Goal: Information Seeking & Learning: Learn about a topic

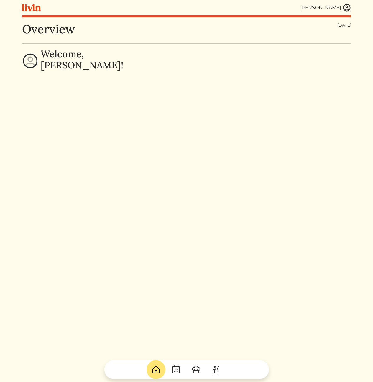
click at [349, 9] on img at bounding box center [347, 7] width 9 height 9
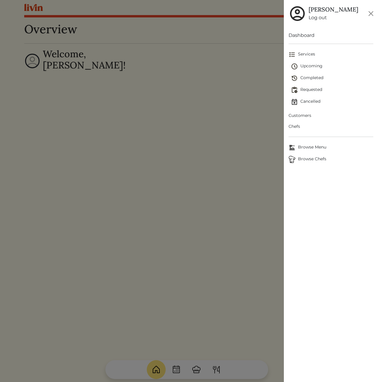
click at [307, 115] on span "Customers" at bounding box center [330, 115] width 85 height 6
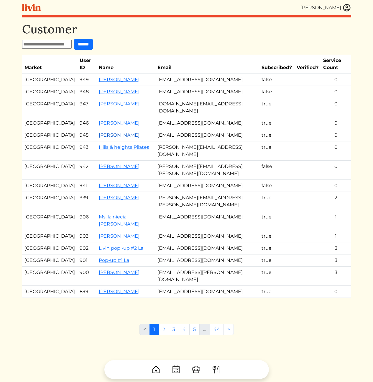
click at [102, 132] on link "[PERSON_NAME]" at bounding box center [119, 135] width 41 height 6
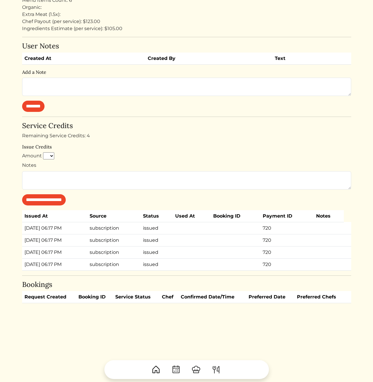
scroll to position [26, 0]
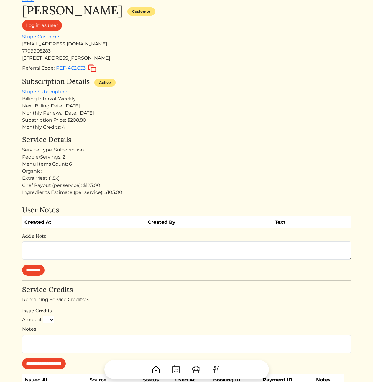
drag, startPoint x: 145, startPoint y: 151, endPoint x: 127, endPoint y: 153, distance: 17.5
click at [129, 153] on div "Service Type: Subscription" at bounding box center [187, 149] width 330 height 7
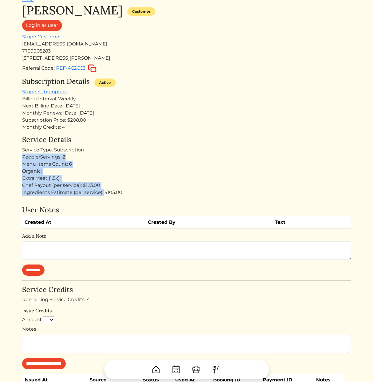
drag, startPoint x: 91, startPoint y: 164, endPoint x: 105, endPoint y: 193, distance: 32.8
click at [104, 192] on div "Service Details Service Type: Subscription People/Servings: 2 Menu Items Count:…" at bounding box center [187, 166] width 330 height 61
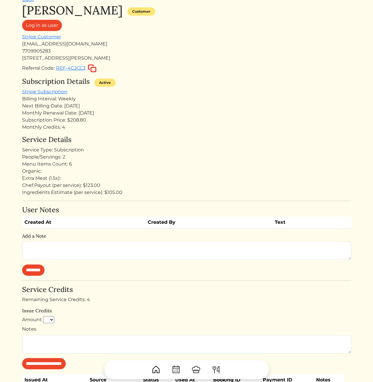
click at [108, 194] on div "Ingredients Estimate (per service): $105.00" at bounding box center [187, 192] width 330 height 7
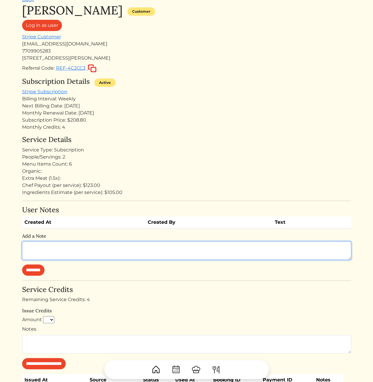
click at [78, 250] on textarea at bounding box center [187, 251] width 330 height 18
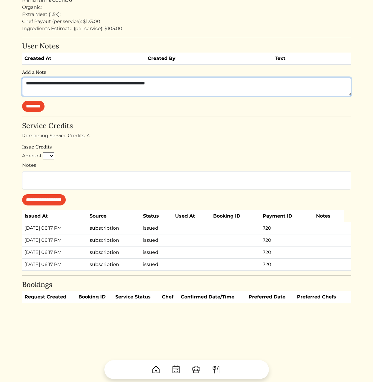
scroll to position [56, 0]
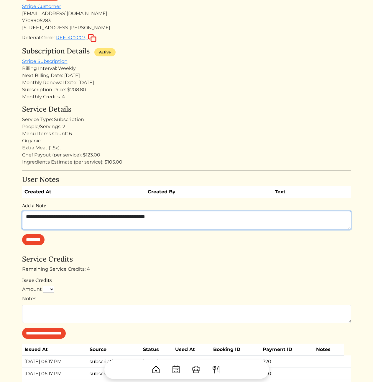
click at [197, 221] on textarea "**********" at bounding box center [187, 220] width 330 height 18
click at [204, 220] on textarea "**********" at bounding box center [187, 220] width 330 height 18
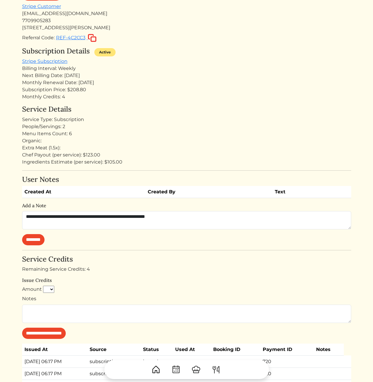
click at [149, 148] on div "Extra Meat (1.5x):" at bounding box center [187, 147] width 330 height 7
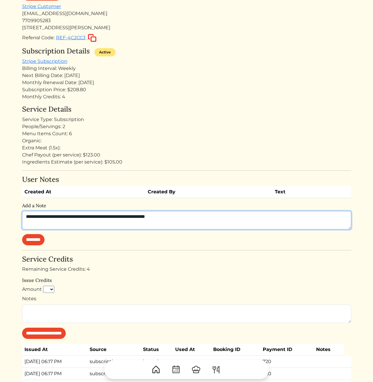
click at [201, 218] on textarea "**********" at bounding box center [187, 220] width 330 height 18
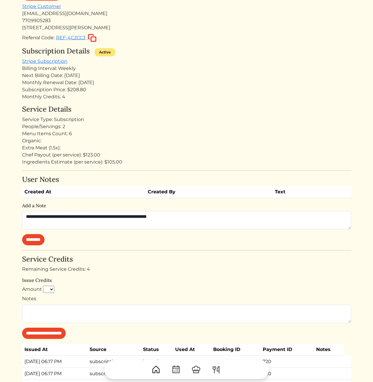
click at [192, 107] on h4 "Service Details" at bounding box center [187, 109] width 330 height 9
click at [57, 62] on link "Stripe Subscription" at bounding box center [44, 61] width 45 height 6
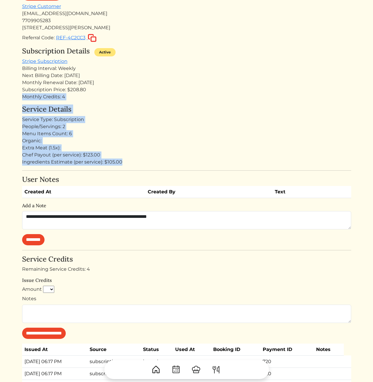
drag, startPoint x: 160, startPoint y: 89, endPoint x: 183, endPoint y: 164, distance: 78.7
click at [182, 163] on div "Jessica Mcreynolds Customer Log in as user Stripe Customer jessnbee@gmail.com 7…" at bounding box center [187, 205] width 330 height 464
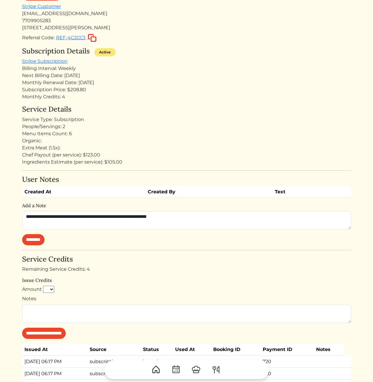
click at [183, 164] on div "Ingredients Estimate (per service): $105.00" at bounding box center [187, 162] width 330 height 7
drag, startPoint x: 193, startPoint y: 156, endPoint x: 182, endPoint y: 71, distance: 84.8
click at [183, 73] on div "Jessica Mcreynolds Customer Log in as user Stripe Customer jessnbee@gmail.com 7…" at bounding box center [187, 205] width 330 height 464
click at [182, 71] on div "Billing Interval: Weekly" at bounding box center [187, 68] width 330 height 7
click at [229, 140] on div "Organic:" at bounding box center [187, 140] width 330 height 7
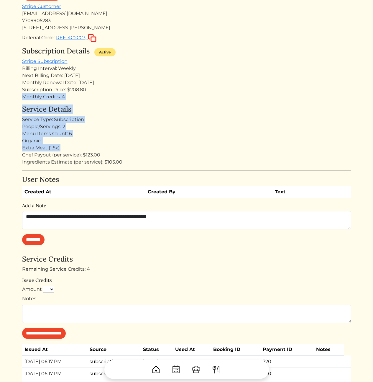
drag, startPoint x: 215, startPoint y: 92, endPoint x: 210, endPoint y: 160, distance: 67.8
click at [211, 151] on div "Jessica Mcreynolds Customer Log in as user Stripe Customer jessnbee@gmail.com 7…" at bounding box center [187, 205] width 330 height 464
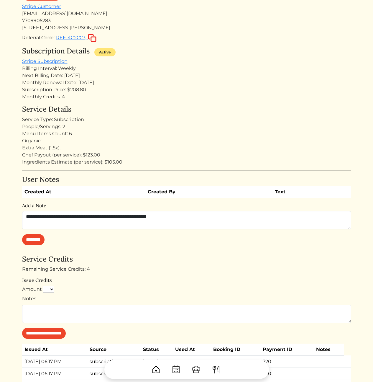
click at [209, 162] on div "Ingredients Estimate (per service): $105.00" at bounding box center [187, 162] width 330 height 7
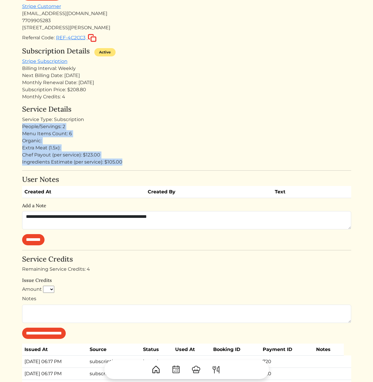
drag, startPoint x: 208, startPoint y: 164, endPoint x: 202, endPoint y: 122, distance: 42.3
click at [202, 122] on div "Service Details Service Type: Subscription People/Servings: 2 Menu Items Count:…" at bounding box center [187, 135] width 330 height 61
click at [202, 121] on div "Service Type: Subscription" at bounding box center [187, 119] width 330 height 7
drag, startPoint x: 200, startPoint y: 102, endPoint x: 203, endPoint y: 160, distance: 58.0
click at [203, 160] on div "Jessica Mcreynolds Customer Log in as user Stripe Customer jessnbee@gmail.com 7…" at bounding box center [187, 205] width 330 height 464
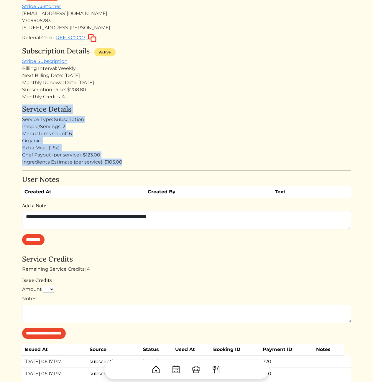
click at [203, 160] on div "Ingredients Estimate (per service): $105.00" at bounding box center [187, 162] width 330 height 7
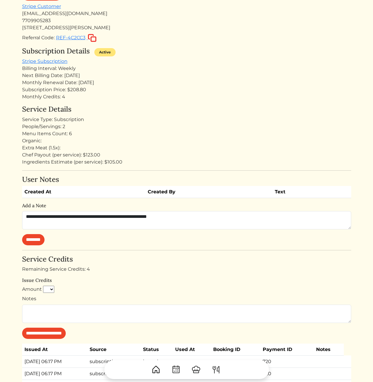
click at [162, 157] on div "Chef Payout (per service): $123.00" at bounding box center [187, 154] width 330 height 7
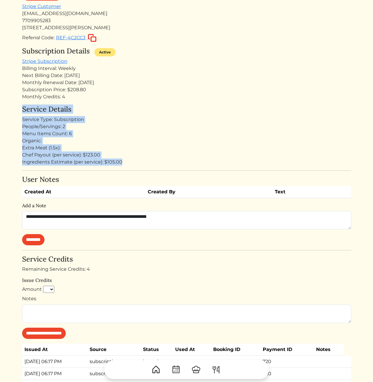
drag, startPoint x: 183, startPoint y: 158, endPoint x: 149, endPoint y: 100, distance: 67.6
click at [149, 100] on div "Jessica Mcreynolds Customer Log in as user Stripe Customer jessnbee@gmail.com 7…" at bounding box center [187, 205] width 330 height 464
click at [149, 100] on div "Monthly Credits: 4" at bounding box center [187, 96] width 330 height 7
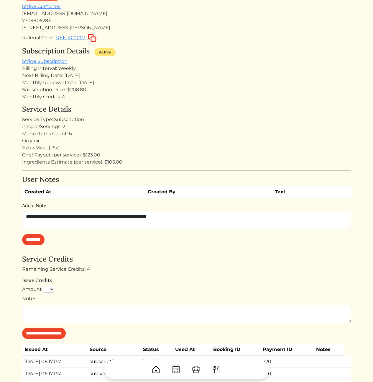
scroll to position [0, 0]
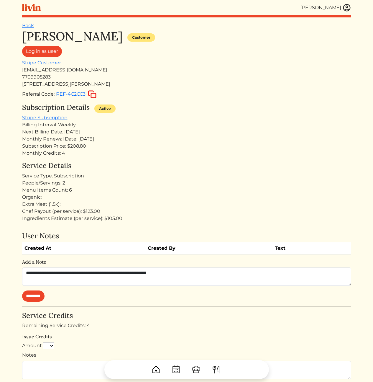
click at [56, 69] on div "[EMAIL_ADDRESS][DOMAIN_NAME]" at bounding box center [187, 69] width 330 height 7
copy div "[EMAIL_ADDRESS][DOMAIN_NAME]"
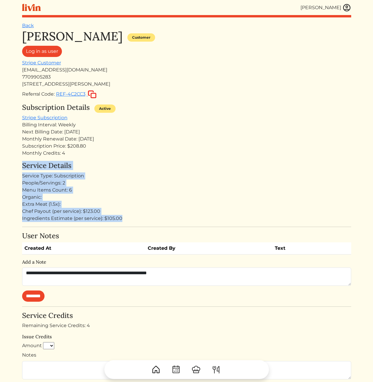
drag, startPoint x: 199, startPoint y: 150, endPoint x: 195, endPoint y: 220, distance: 70.0
click at [195, 219] on div "Jessica Mcreynolds Customer Log in as user Stripe Customer jessnbee@gmail.com 7…" at bounding box center [187, 261] width 330 height 464
click at [196, 221] on div "Ingredients Estimate (per service): $105.00" at bounding box center [187, 218] width 330 height 7
drag, startPoint x: 188, startPoint y: 216, endPoint x: 148, endPoint y: 163, distance: 66.4
click at [148, 163] on div "Service Details Service Type: Subscription People/Servings: 2 Menu Items Count:…" at bounding box center [187, 192] width 330 height 61
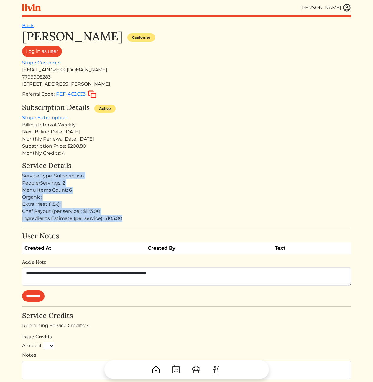
click at [148, 163] on h4 "Service Details" at bounding box center [187, 166] width 330 height 9
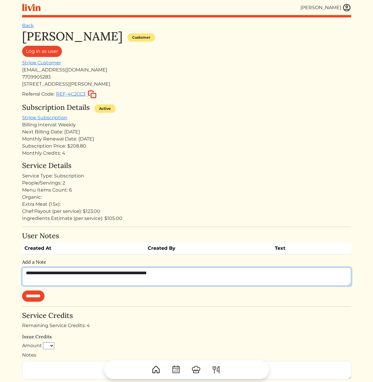
click at [217, 284] on textarea "**********" at bounding box center [187, 276] width 330 height 18
click at [211, 275] on textarea "**********" at bounding box center [187, 276] width 330 height 18
drag, startPoint x: 211, startPoint y: 276, endPoint x: 104, endPoint y: 275, distance: 106.9
click at [104, 275] on textarea "**********" at bounding box center [187, 276] width 330 height 18
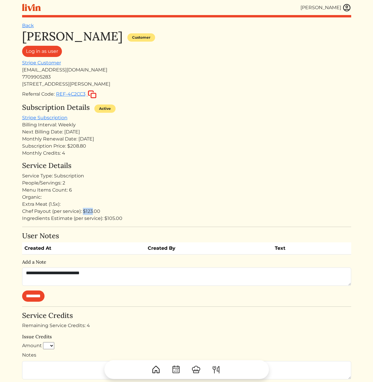
drag, startPoint x: 93, startPoint y: 211, endPoint x: 83, endPoint y: 212, distance: 9.8
click at [83, 212] on div "Chef Payout (per service): $123.00" at bounding box center [187, 211] width 330 height 7
click at [86, 212] on div "Chef Payout (per service): $123.00" at bounding box center [187, 211] width 330 height 7
drag, startPoint x: 105, startPoint y: 219, endPoint x: 117, endPoint y: 218, distance: 11.6
click at [117, 218] on div "Ingredients Estimate (per service): $105.00" at bounding box center [187, 218] width 330 height 7
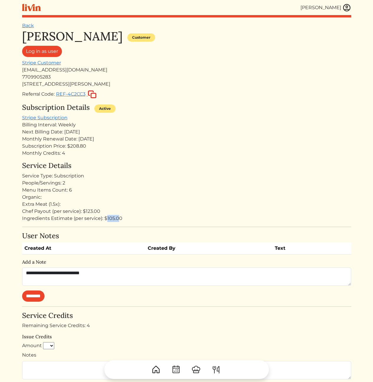
click at [117, 218] on div "Ingredients Estimate (per service): $105.00" at bounding box center [187, 218] width 330 height 7
click at [112, 226] on div "Jessica Mcreynolds Customer Log in as user Stripe Customer jessnbee@gmail.com 7…" at bounding box center [187, 261] width 330 height 464
click at [121, 195] on div "Organic:" at bounding box center [187, 197] width 330 height 7
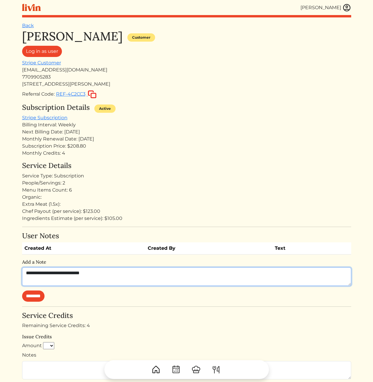
click at [127, 275] on textarea "**********" at bounding box center [187, 276] width 330 height 18
type textarea "**********"
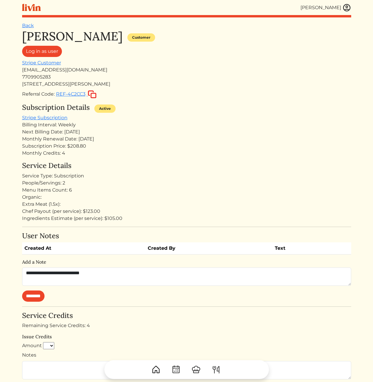
click at [152, 139] on div "Monthly Renewal Date: [DATE]" at bounding box center [187, 139] width 330 height 7
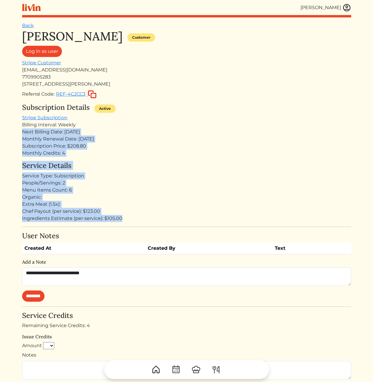
drag, startPoint x: 131, startPoint y: 123, endPoint x: 151, endPoint y: 218, distance: 97.5
click at [138, 218] on div "Jessica Mcreynolds Customer Log in as user Stripe Customer jessnbee@gmail.com 7…" at bounding box center [187, 261] width 330 height 464
click at [154, 218] on div "Ingredients Estimate (per service): $105.00" at bounding box center [187, 218] width 330 height 7
drag, startPoint x: 157, startPoint y: 218, endPoint x: 140, endPoint y: 125, distance: 94.8
click at [140, 125] on div "Jessica Mcreynolds Customer Log in as user Stripe Customer jessnbee@gmail.com 7…" at bounding box center [187, 261] width 330 height 464
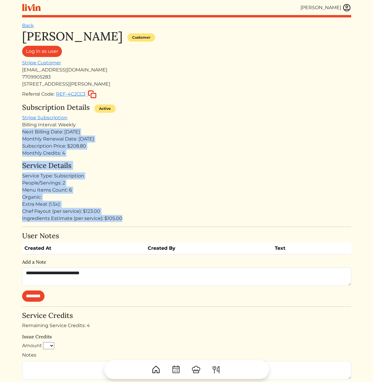
click at [140, 125] on div "Billing Interval: Weekly" at bounding box center [187, 124] width 330 height 7
drag, startPoint x: 139, startPoint y: 121, endPoint x: 145, endPoint y: 219, distance: 98.2
click at [145, 218] on div "Jessica Mcreynolds Customer Log in as user Stripe Customer jessnbee@gmail.com 7…" at bounding box center [187, 261] width 330 height 464
click at [145, 219] on div "Ingredients Estimate (per service): $105.00" at bounding box center [187, 218] width 330 height 7
drag, startPoint x: 150, startPoint y: 221, endPoint x: 150, endPoint y: 125, distance: 95.4
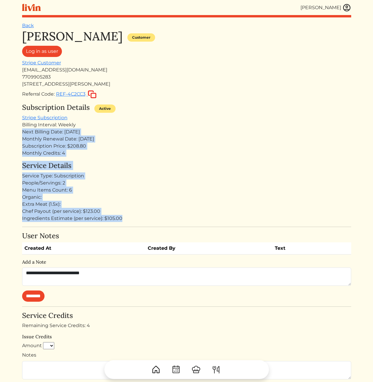
click at [150, 125] on div "Jessica Mcreynolds Customer Log in as user Stripe Customer jessnbee@gmail.com 7…" at bounding box center [187, 261] width 330 height 464
drag, startPoint x: 149, startPoint y: 117, endPoint x: 159, endPoint y: 227, distance: 111.0
click at [159, 227] on div "[PERSON_NAME] Customer Log in as user Stripe Customer [EMAIL_ADDRESS][DOMAIN_NA…" at bounding box center [187, 261] width 330 height 464
click at [159, 227] on div "Jessica Mcreynolds Customer Log in as user Stripe Customer jessnbee@gmail.com 7…" at bounding box center [187, 261] width 330 height 464
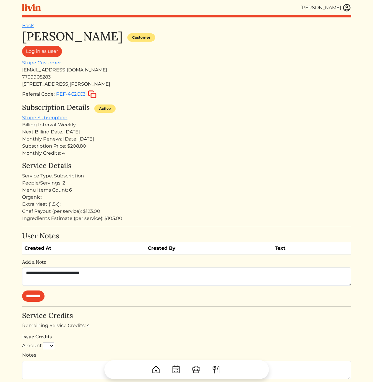
click at [347, 9] on img at bounding box center [347, 7] width 9 height 9
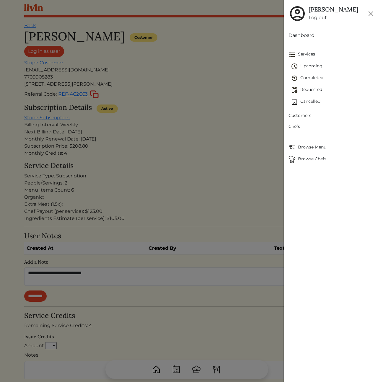
click at [308, 119] on link "Customers" at bounding box center [330, 115] width 85 height 11
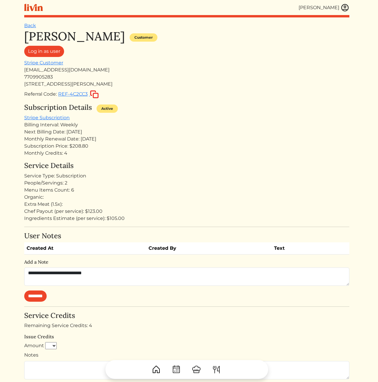
drag, startPoint x: 211, startPoint y: 146, endPoint x: 198, endPoint y: 155, distance: 15.7
click at [208, 149] on div at bounding box center [189, 191] width 378 height 382
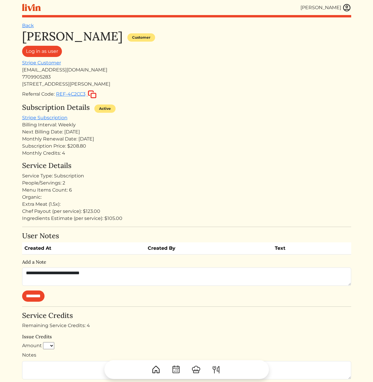
click at [241, 156] on div "Monthly Credits: 4" at bounding box center [187, 153] width 330 height 7
click at [91, 148] on div "Subscription Price: $208.80" at bounding box center [187, 146] width 330 height 7
drag, startPoint x: 92, startPoint y: 146, endPoint x: 32, endPoint y: 149, distance: 60.0
click at [32, 149] on div "Subscription Price: $208.80" at bounding box center [187, 146] width 330 height 7
drag, startPoint x: 22, startPoint y: 147, endPoint x: 105, endPoint y: 146, distance: 83.6
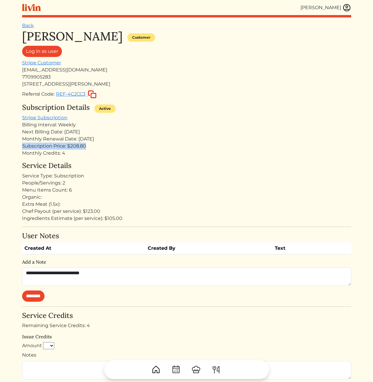
click at [105, 146] on div "[PERSON_NAME] [PERSON_NAME] Log out Dashboard Services Upcoming Completed Reque…" at bounding box center [187, 260] width 337 height 521
click at [105, 146] on div "Subscription Price: $208.80" at bounding box center [187, 146] width 330 height 7
click at [149, 144] on div "Subscription Price: $208.80" at bounding box center [187, 146] width 330 height 7
click at [89, 145] on div "Subscription Price: $208.80" at bounding box center [187, 146] width 330 height 7
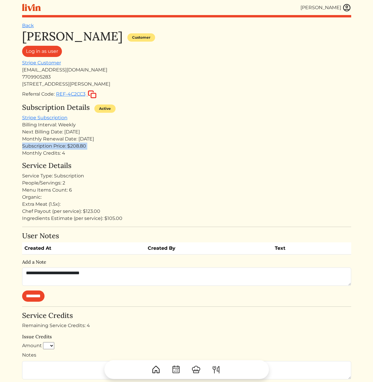
click at [89, 145] on div "Subscription Price: $208.80" at bounding box center [187, 146] width 330 height 7
click at [101, 146] on div "Subscription Price: $208.80" at bounding box center [187, 146] width 330 height 7
drag, startPoint x: 141, startPoint y: 222, endPoint x: 136, endPoint y: 210, distance: 13.6
click at [136, 211] on div "Jessica Mcreynolds Customer Log in as user Stripe Customer jessnbee@gmail.com 7…" at bounding box center [187, 261] width 330 height 464
drag, startPoint x: 134, startPoint y: 206, endPoint x: 139, endPoint y: 222, distance: 17.5
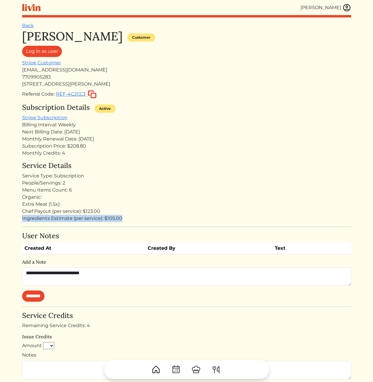
click at [139, 222] on div "Jessica Mcreynolds Customer Log in as user Stripe Customer jessnbee@gmail.com 7…" at bounding box center [187, 261] width 330 height 464
drag, startPoint x: 146, startPoint y: 219, endPoint x: 124, endPoint y: 205, distance: 26.3
click at [124, 205] on div "Service Details Service Type: Subscription People/Servings: 2 Menu Items Count:…" at bounding box center [187, 192] width 330 height 61
click at [124, 205] on div "Extra Meat (1.5x):" at bounding box center [187, 204] width 330 height 7
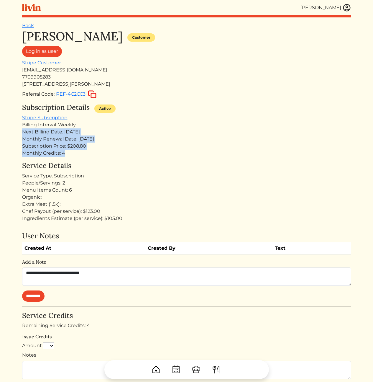
drag, startPoint x: 110, startPoint y: 151, endPoint x: 115, endPoint y: 125, distance: 27.3
click at [115, 125] on div "Subscription Details Active Stripe Subscription Billing Interval: Weekly Next B…" at bounding box center [187, 129] width 330 height 53
click at [115, 125] on div "Billing Interval: Weekly" at bounding box center [187, 124] width 330 height 7
drag, startPoint x: 107, startPoint y: 127, endPoint x: 113, endPoint y: 166, distance: 39.0
click at [110, 160] on div "Jessica Mcreynolds Customer Log in as user Stripe Customer jessnbee@gmail.com 7…" at bounding box center [187, 261] width 330 height 464
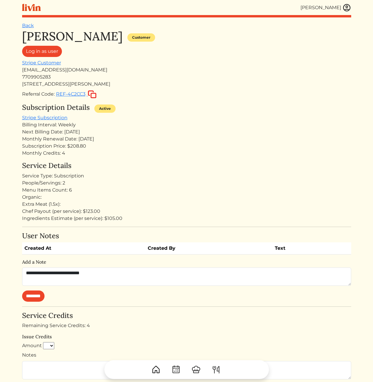
click at [114, 167] on h4 "Service Details" at bounding box center [187, 166] width 330 height 9
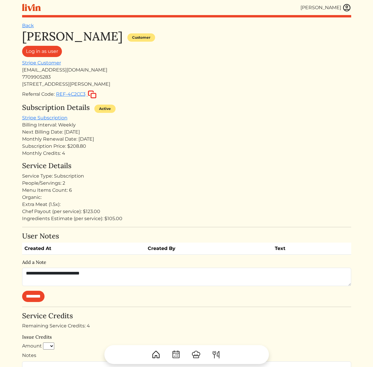
click at [352, 7] on div "[PERSON_NAME] [PERSON_NAME] Log out Dashboard Services Upcoming Completed Reque…" at bounding box center [187, 260] width 337 height 521
click at [348, 8] on img at bounding box center [347, 7] width 9 height 9
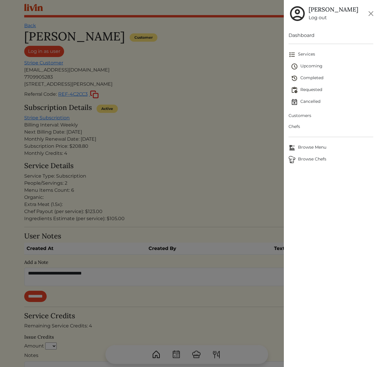
click at [228, 115] on div at bounding box center [189, 183] width 378 height 367
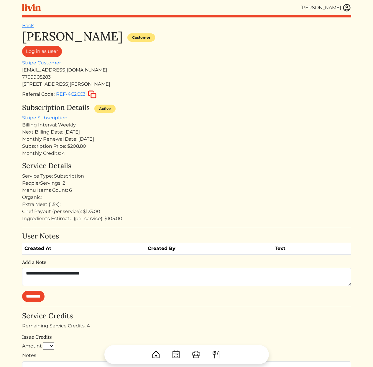
click at [275, 146] on div "Subscription Price: $208.80" at bounding box center [187, 146] width 330 height 7
click at [229, 118] on div "Subscription Details Active Stripe Subscription Billing Interval: Weekly Next B…" at bounding box center [187, 129] width 330 height 53
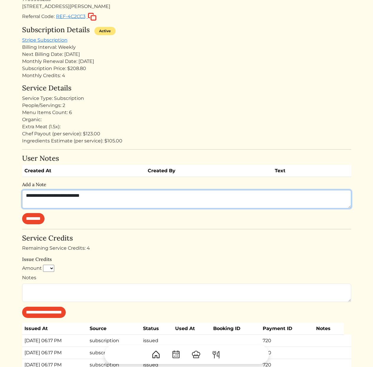
click at [136, 203] on textarea "**********" at bounding box center [187, 199] width 330 height 18
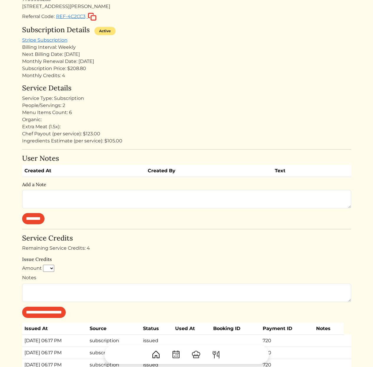
click at [262, 87] on h4 "Service Details" at bounding box center [187, 88] width 330 height 9
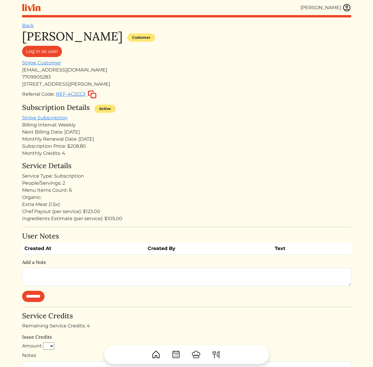
scroll to position [7, 0]
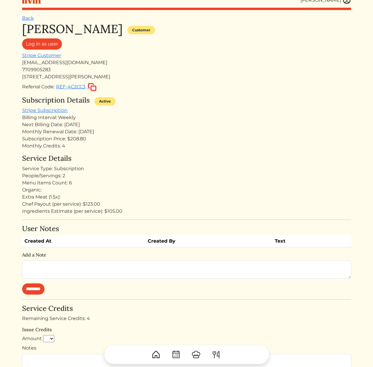
click at [224, 132] on div "Monthly Renewal Date: [DATE]" at bounding box center [187, 131] width 330 height 7
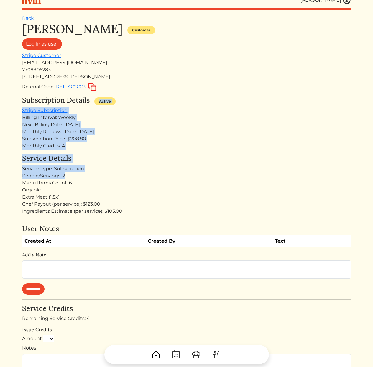
drag, startPoint x: 203, startPoint y: 93, endPoint x: 213, endPoint y: 176, distance: 83.2
click at [213, 176] on div "Jessica Mcreynolds Customer Log in as user Stripe Customer jessnbee@gmail.com 7…" at bounding box center [187, 254] width 330 height 464
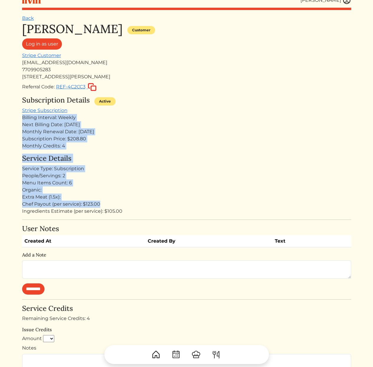
drag, startPoint x: 218, startPoint y: 188, endPoint x: 213, endPoint y: 110, distance: 78.6
click at [214, 113] on div "Jessica Mcreynolds Customer Log in as user Stripe Customer jessnbee@gmail.com 7…" at bounding box center [187, 254] width 330 height 464
click at [213, 110] on div "Subscription Details Active Stripe Subscription Billing Interval: Weekly Next B…" at bounding box center [187, 122] width 330 height 53
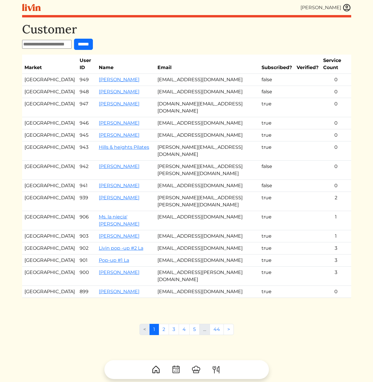
click at [62, 45] on input "text" at bounding box center [47, 44] width 50 height 9
type input "*******"
click at [74, 39] on input "******" at bounding box center [83, 44] width 19 height 11
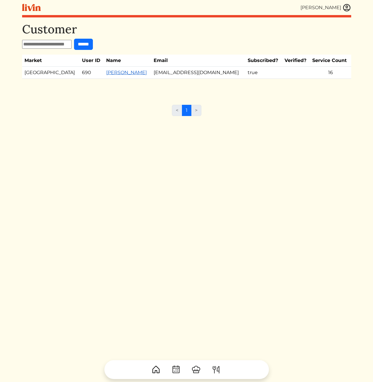
click at [108, 70] on link "Tova Gelfond" at bounding box center [126, 73] width 41 height 6
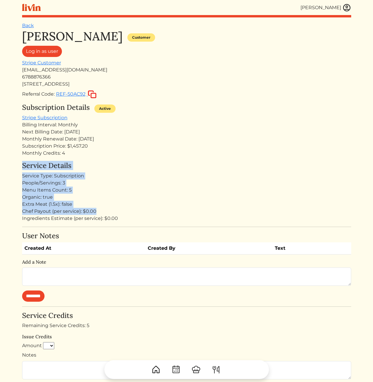
drag, startPoint x: 145, startPoint y: 211, endPoint x: 127, endPoint y: 150, distance: 63.6
click at [127, 150] on div "Monthly Credits: 4" at bounding box center [187, 153] width 330 height 7
drag, startPoint x: 117, startPoint y: 149, endPoint x: 134, endPoint y: 226, distance: 78.6
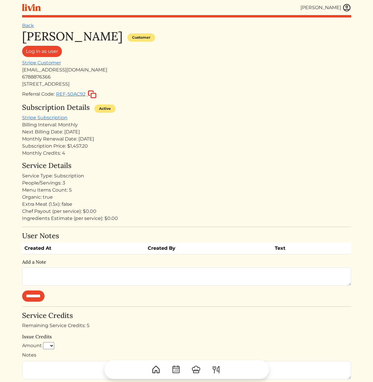
click at [138, 227] on hr at bounding box center [187, 227] width 330 height 0
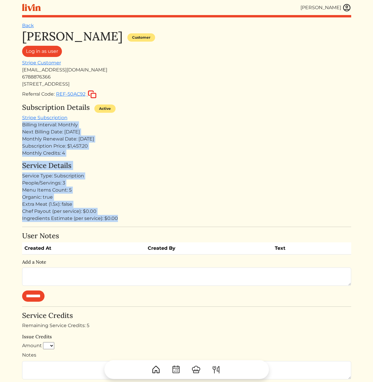
drag, startPoint x: 151, startPoint y: 222, endPoint x: 19, endPoint y: 125, distance: 164.3
drag, startPoint x: 19, startPoint y: 124, endPoint x: 161, endPoint y: 222, distance: 172.0
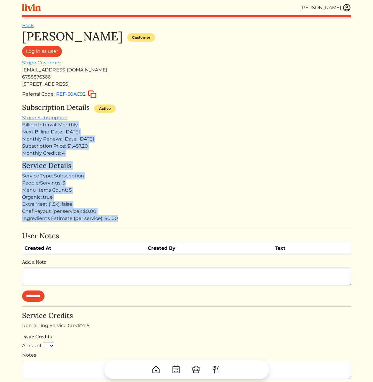
drag, startPoint x: 160, startPoint y: 223, endPoint x: 10, endPoint y: 126, distance: 178.9
click at [10, 126] on html "Calvin Wang Calvin Wang Log out Dashboard Services Upcoming Completed Requested…" at bounding box center [186, 191] width 373 height 382
click at [14, 127] on html "Calvin Wang Calvin Wang Log out Dashboard Services Upcoming Completed Requested…" at bounding box center [186, 191] width 373 height 382
drag, startPoint x: 18, startPoint y: 122, endPoint x: 156, endPoint y: 224, distance: 172.1
click at [149, 237] on html "Calvin Wang Calvin Wang Log out Dashboard Services Upcoming Completed Requested…" at bounding box center [186, 191] width 373 height 382
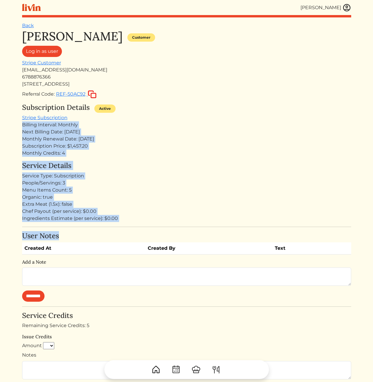
click at [158, 221] on div "Ingredients Estimate (per service): $0.00" at bounding box center [187, 218] width 330 height 7
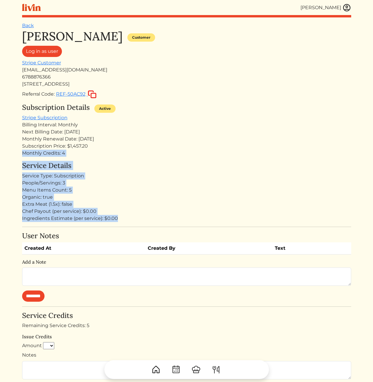
drag, startPoint x: 143, startPoint y: 222, endPoint x: 127, endPoint y: 142, distance: 81.1
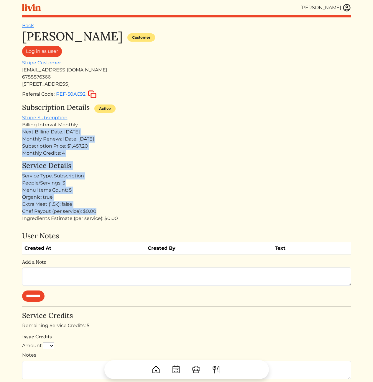
drag, startPoint x: 121, startPoint y: 122, endPoint x: 167, endPoint y: 215, distance: 103.7
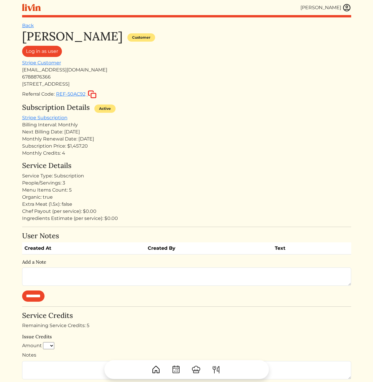
click at [167, 215] on div "Ingredients Estimate (per service): $0.00" at bounding box center [187, 218] width 330 height 7
click at [175, 184] on div "People/Servings: 3" at bounding box center [187, 183] width 330 height 7
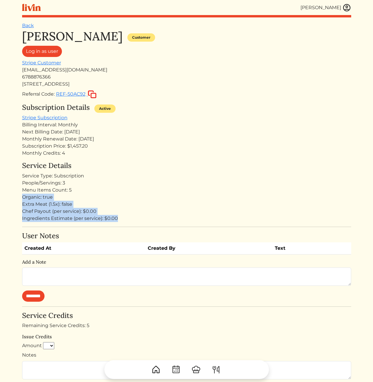
drag, startPoint x: 99, startPoint y: 208, endPoint x: 122, endPoint y: 222, distance: 27.2
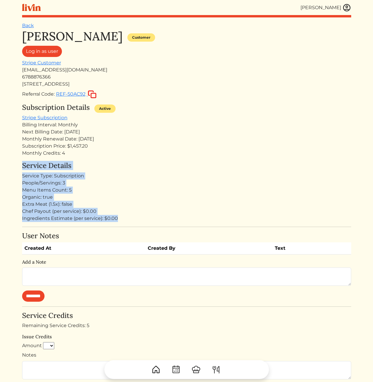
drag, startPoint x: 137, startPoint y: 220, endPoint x: 20, endPoint y: 158, distance: 132.5
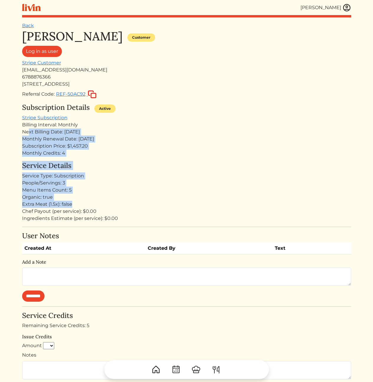
drag, startPoint x: 64, startPoint y: 172, endPoint x: 115, endPoint y: 204, distance: 60.7
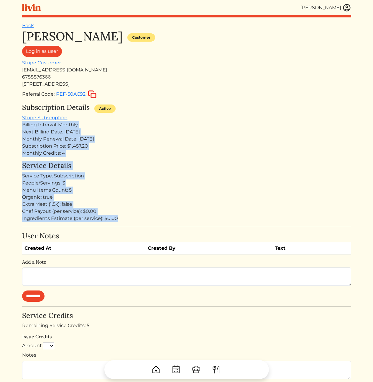
drag, startPoint x: 143, startPoint y: 221, endPoint x: 11, endPoint y: 125, distance: 163.8
click at [11, 125] on html "Calvin Wang Calvin Wang Log out Dashboard Services Upcoming Completed Requested…" at bounding box center [186, 191] width 373 height 382
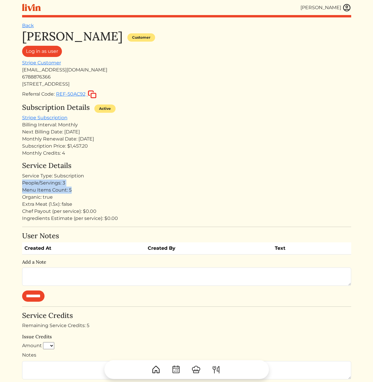
drag, startPoint x: 83, startPoint y: 192, endPoint x: 20, endPoint y: 183, distance: 63.2
drag, startPoint x: 45, startPoint y: 182, endPoint x: 112, endPoint y: 194, distance: 67.9
click at [112, 194] on div "Service Details Service Type: Subscription People/Servings: 3 Menu Items Count:…" at bounding box center [187, 192] width 330 height 61
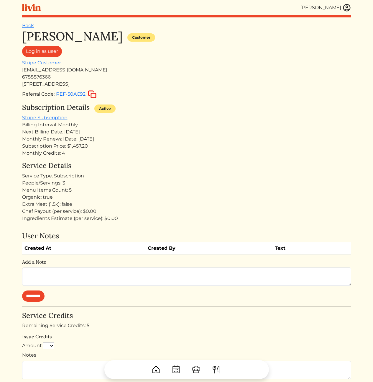
click at [113, 194] on div "Organic: true" at bounding box center [187, 197] width 330 height 7
click at [347, 7] on img at bounding box center [347, 7] width 9 height 9
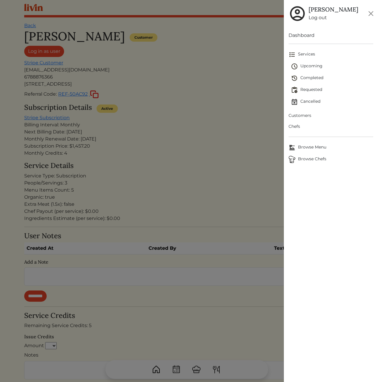
click at [304, 116] on span "Customers" at bounding box center [330, 115] width 85 height 6
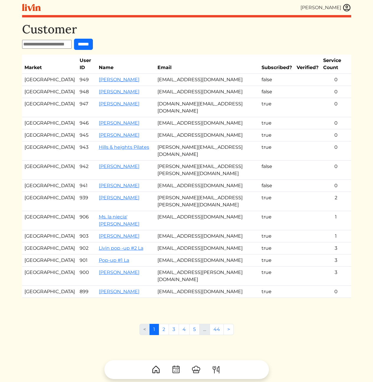
click at [53, 43] on input "text" at bounding box center [47, 44] width 50 height 9
paste input "**********"
type input "**********"
click at [93, 43] on input "******" at bounding box center [83, 44] width 19 height 11
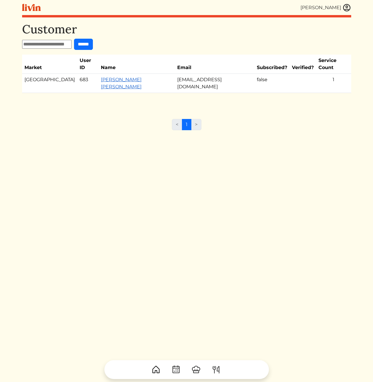
click at [107, 77] on link "Keisha taylor Starr" at bounding box center [121, 83] width 41 height 13
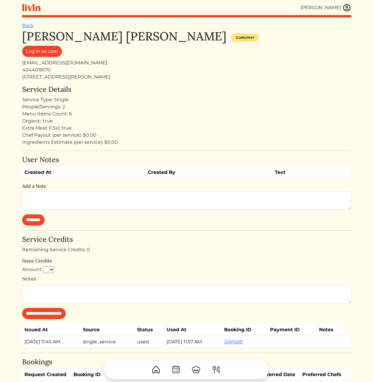
click at [208, 107] on div "People/Servings: 2" at bounding box center [187, 106] width 330 height 7
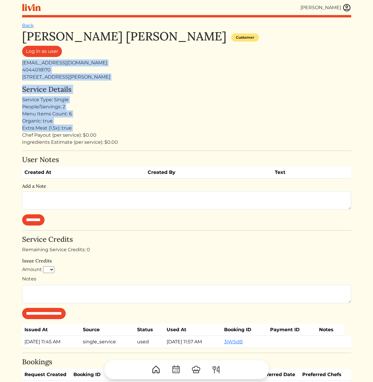
drag, startPoint x: 105, startPoint y: 56, endPoint x: 148, endPoint y: 151, distance: 104.3
click at [143, 148] on div "**********" at bounding box center [187, 211] width 330 height 364
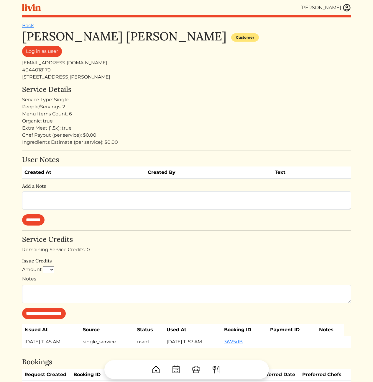
click at [148, 151] on hr at bounding box center [187, 151] width 330 height 0
drag, startPoint x: 150, startPoint y: 141, endPoint x: 140, endPoint y: 77, distance: 64.9
click at [140, 78] on div "**********" at bounding box center [187, 211] width 330 height 364
click at [140, 77] on div "1548 Dresden Dr NE, Brookhaven, GA 30319" at bounding box center [187, 77] width 330 height 7
drag, startPoint x: 128, startPoint y: 92, endPoint x: 161, endPoint y: 127, distance: 47.8
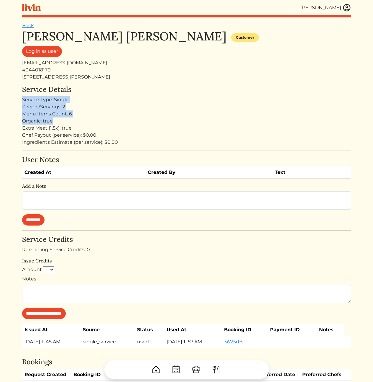
click at [150, 123] on div "Service Details Service Type: Single People/Servings: 2 Menu Items Count: 6 Org…" at bounding box center [187, 115] width 330 height 61
drag, startPoint x: 210, startPoint y: 146, endPoint x: 179, endPoint y: 88, distance: 65.9
click at [180, 90] on div "**********" at bounding box center [187, 211] width 330 height 364
click at [179, 88] on h4 "Service Details" at bounding box center [187, 89] width 330 height 9
drag, startPoint x: 179, startPoint y: 88, endPoint x: 194, endPoint y: 128, distance: 43.3
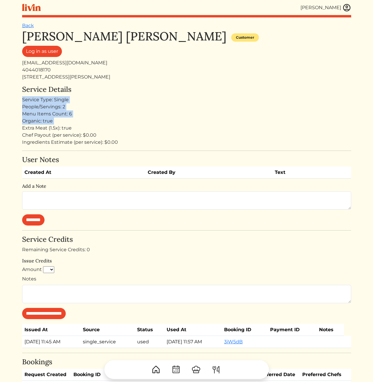
click at [193, 126] on div "Service Details Service Type: Single People/Servings: 2 Menu Items Count: 6 Org…" at bounding box center [187, 115] width 330 height 61
click at [199, 135] on div "Chef Payout (per service): $0.00" at bounding box center [187, 135] width 330 height 7
click at [207, 102] on div "Service Type: Single" at bounding box center [187, 99] width 330 height 7
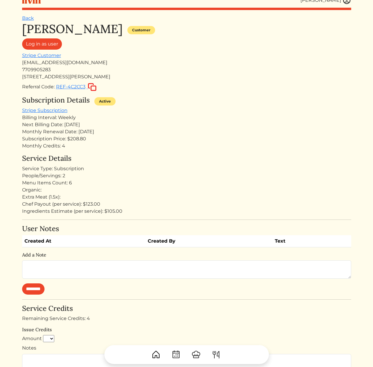
scroll to position [7, 0]
click at [217, 154] on h4 "Service Details" at bounding box center [187, 158] width 330 height 9
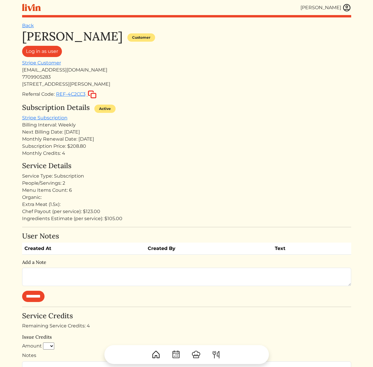
scroll to position [7, 0]
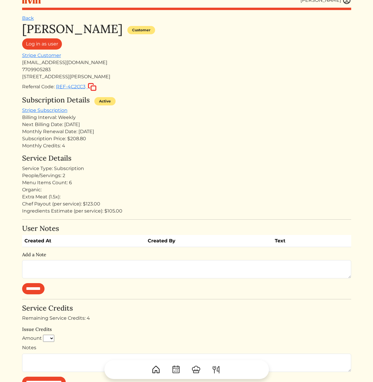
click at [209, 110] on div "Subscription Details Active Stripe Subscription Billing Interval: Weekly Next B…" at bounding box center [187, 122] width 330 height 53
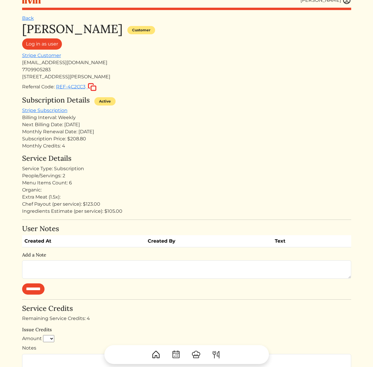
click at [211, 162] on h4 "Service Details" at bounding box center [187, 158] width 330 height 9
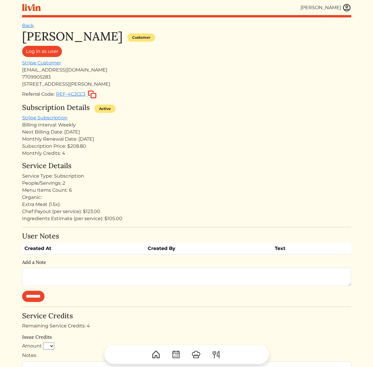
scroll to position [7, 0]
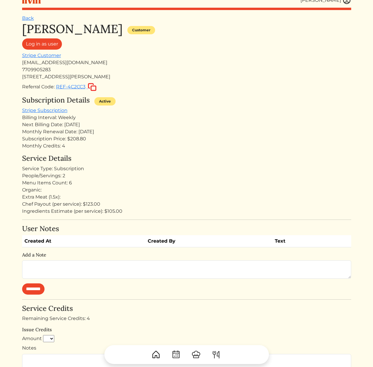
click at [219, 101] on div "Subscription Details Active" at bounding box center [187, 101] width 330 height 11
click at [268, 99] on div "Subscription Details Active" at bounding box center [187, 101] width 330 height 11
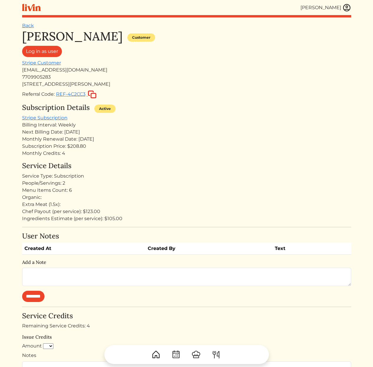
scroll to position [7, 0]
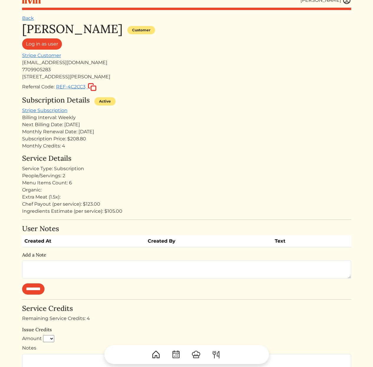
click at [155, 155] on h4 "Service Details" at bounding box center [187, 158] width 330 height 9
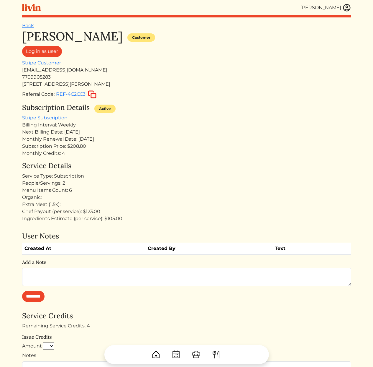
scroll to position [7, 0]
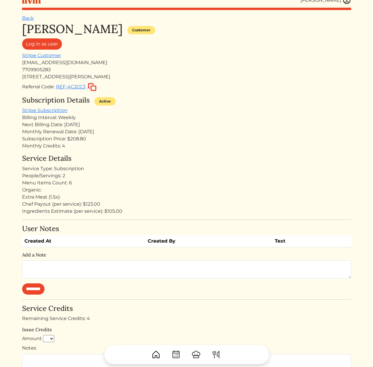
drag, startPoint x: 175, startPoint y: 121, endPoint x: 177, endPoint y: 178, distance: 56.7
click at [177, 178] on div "Jessica Mcreynolds Customer Log in as user Stripe Customer jessnbee@gmail.com 7…" at bounding box center [187, 254] width 330 height 464
click at [177, 178] on div "People/Servings: 2" at bounding box center [187, 175] width 330 height 7
click at [85, 141] on div "Subscription Price: $208.80" at bounding box center [187, 138] width 330 height 7
drag, startPoint x: 73, startPoint y: 62, endPoint x: 22, endPoint y: 61, distance: 50.8
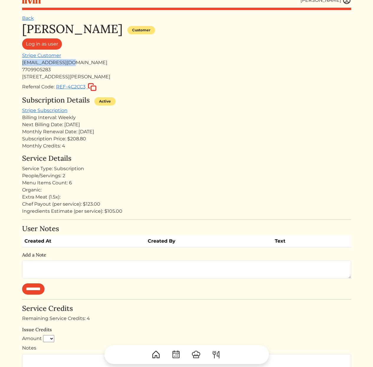
click at [22, 61] on div "jessnbee@gmail.com" at bounding box center [187, 62] width 330 height 7
copy div "jessnbee@gmail.com"
click at [246, 53] on div "Jessica Mcreynolds Customer Log in as user Stripe Customer jessnbee@gmail.com 7…" at bounding box center [187, 56] width 330 height 69
click at [210, 124] on div "Next Billing Date: Aug 25, 2025" at bounding box center [187, 124] width 330 height 7
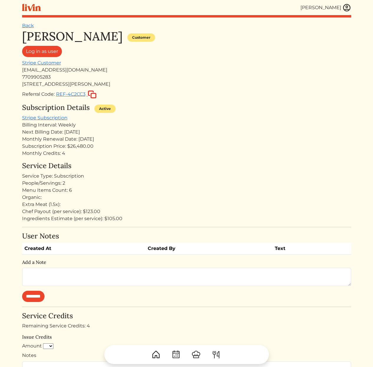
scroll to position [7, 0]
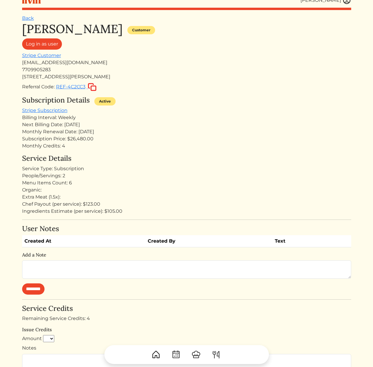
click at [183, 143] on div "Monthly Credits: 4" at bounding box center [187, 145] width 330 height 7
click at [201, 72] on div "7709905283" at bounding box center [187, 69] width 330 height 7
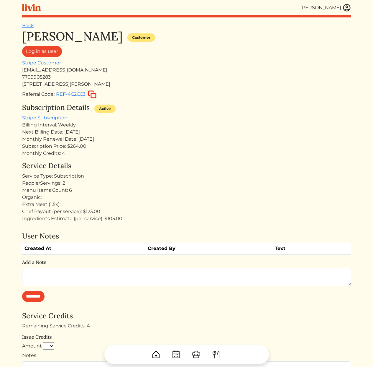
scroll to position [7, 0]
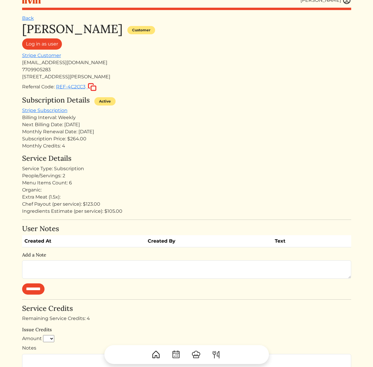
click at [172, 145] on div "Monthly Credits: 4" at bounding box center [187, 145] width 330 height 7
click at [171, 113] on div "Subscription Details Active Stripe Subscription Billing Interval: Weekly Next B…" at bounding box center [187, 122] width 330 height 53
click at [179, 165] on div "Service Type: Subscription" at bounding box center [187, 168] width 330 height 7
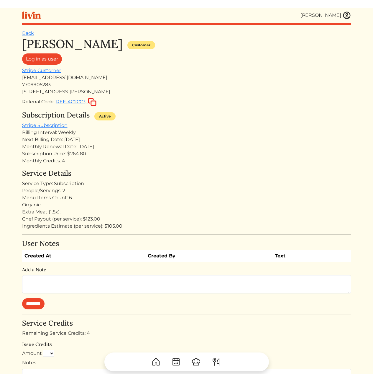
scroll to position [7, 0]
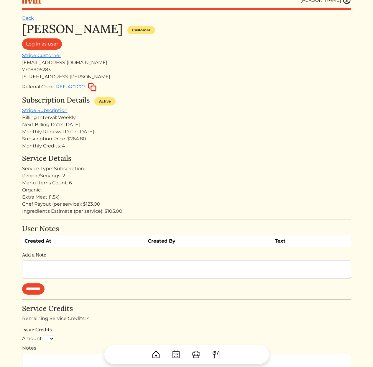
click at [171, 159] on h4 "Service Details" at bounding box center [187, 158] width 330 height 9
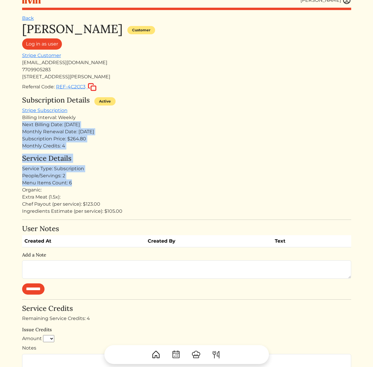
drag, startPoint x: 194, startPoint y: 164, endPoint x: 190, endPoint y: 116, distance: 48.0
click at [190, 116] on div "[PERSON_NAME] Customer Log in as user Stripe Customer [EMAIL_ADDRESS][DOMAIN_NA…" at bounding box center [187, 254] width 330 height 464
click at [190, 116] on div "Billing Interval: Weekly" at bounding box center [187, 117] width 330 height 7
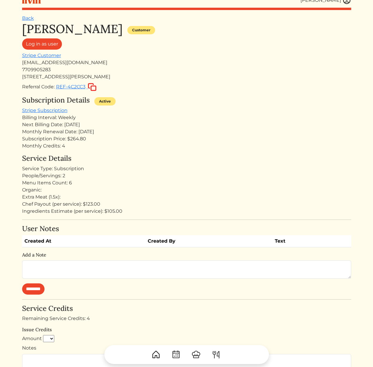
click at [190, 116] on div "Billing Interval: Weekly" at bounding box center [187, 117] width 330 height 7
click at [47, 138] on div "Subscription Price: $264.80" at bounding box center [187, 138] width 330 height 7
drag, startPoint x: 182, startPoint y: 148, endPoint x: 190, endPoint y: 217, distance: 69.5
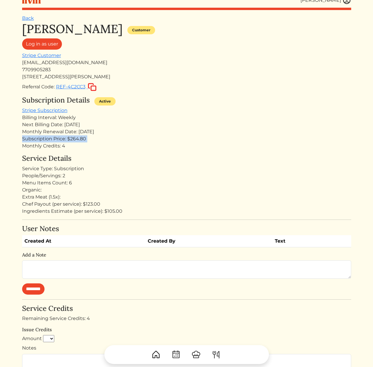
click at [186, 210] on div "[PERSON_NAME] Customer Log in as user Stripe Customer [EMAIL_ADDRESS][DOMAIN_NA…" at bounding box center [187, 254] width 330 height 464
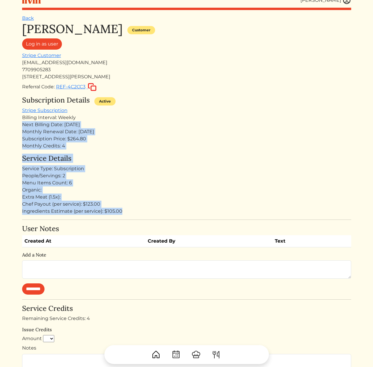
drag, startPoint x: 198, startPoint y: 218, endPoint x: 156, endPoint y: 115, distance: 111.2
click at [156, 115] on div "[PERSON_NAME] Customer Log in as user Stripe Customer [EMAIL_ADDRESS][DOMAIN_NA…" at bounding box center [187, 254] width 330 height 464
click at [156, 115] on div "Billing Interval: Weekly" at bounding box center [187, 117] width 330 height 7
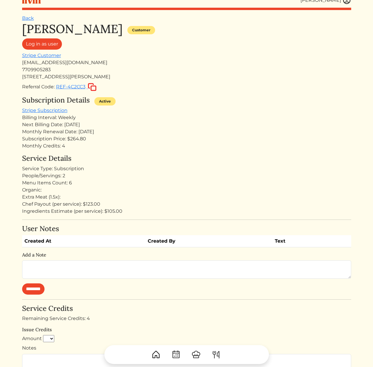
drag, startPoint x: 133, startPoint y: 123, endPoint x: 163, endPoint y: 189, distance: 72.7
click at [163, 189] on div "[PERSON_NAME] Customer Log in as user Stripe Customer [EMAIL_ADDRESS][DOMAIN_NA…" at bounding box center [187, 254] width 330 height 464
drag, startPoint x: 163, startPoint y: 189, endPoint x: 185, endPoint y: 196, distance: 23.5
click at [185, 196] on div "Extra Meat (1.5x):" at bounding box center [187, 196] width 330 height 7
click at [220, 111] on div "Subscription Details Active Stripe Subscription Billing Interval: Weekly Next B…" at bounding box center [187, 122] width 330 height 53
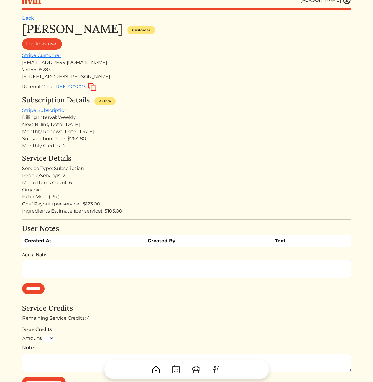
drag, startPoint x: 274, startPoint y: 105, endPoint x: 236, endPoint y: 90, distance: 40.4
click at [274, 105] on div "Subscription Details Active" at bounding box center [187, 101] width 330 height 11
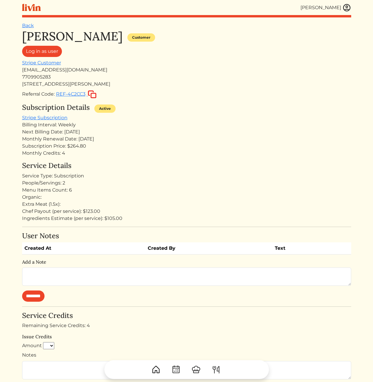
click at [344, 7] on img at bounding box center [347, 7] width 9 height 9
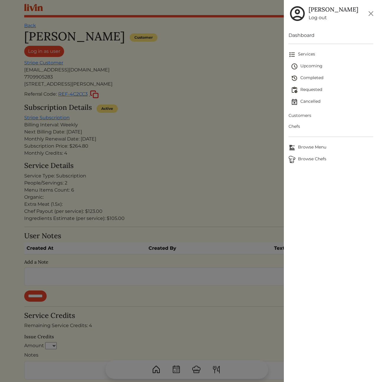
click at [223, 133] on div at bounding box center [189, 191] width 378 height 382
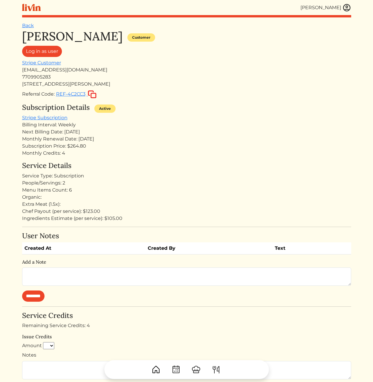
click at [348, 9] on img at bounding box center [347, 7] width 9 height 9
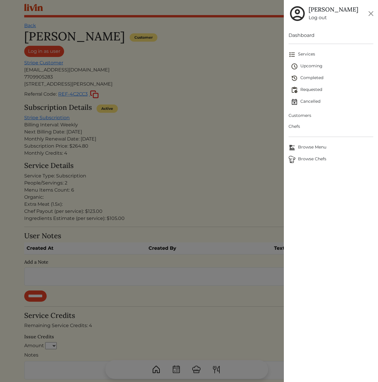
click at [303, 118] on span "Customers" at bounding box center [330, 115] width 85 height 6
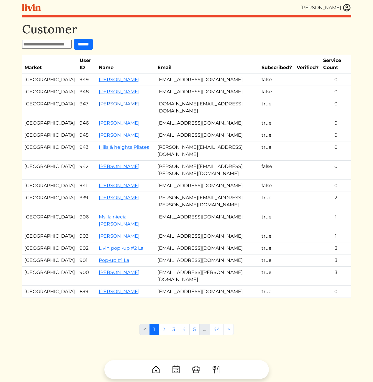
click at [103, 101] on link "[PERSON_NAME]" at bounding box center [119, 104] width 41 height 6
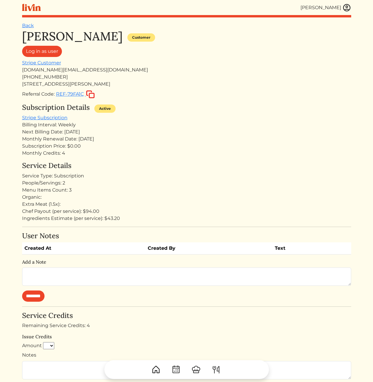
drag, startPoint x: 149, startPoint y: 129, endPoint x: 176, endPoint y: 207, distance: 82.8
click at [175, 206] on div "[PERSON_NAME] Customer Log in as user Stripe Customer [DOMAIN_NAME][EMAIL_ADDRE…" at bounding box center [187, 261] width 330 height 464
click at [182, 214] on div "Chef Payout (per service): $94.00" at bounding box center [187, 211] width 330 height 7
drag, startPoint x: 187, startPoint y: 214, endPoint x: 172, endPoint y: 131, distance: 84.6
click at [172, 132] on div "Audrey Johnson Customer Log in as user Stripe Customer audreyjohnson.ga@gmail.c…" at bounding box center [187, 261] width 330 height 464
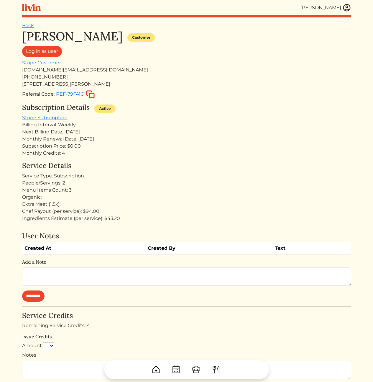
click at [172, 131] on div "Next Billing Date: [DATE]" at bounding box center [187, 131] width 330 height 7
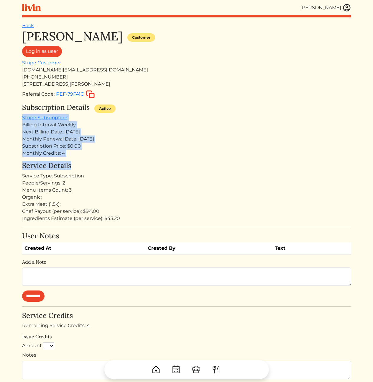
drag, startPoint x: 187, startPoint y: 114, endPoint x: 181, endPoint y: 180, distance: 66.1
click at [181, 179] on div "Audrey Johnson Customer Log in as user Stripe Customer audreyjohnson.ga@gmail.c…" at bounding box center [187, 261] width 330 height 464
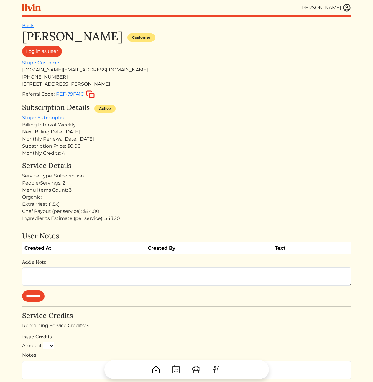
click at [181, 180] on div "People/Servings: 2" at bounding box center [187, 183] width 330 height 7
click at [46, 117] on link "Stripe Subscription" at bounding box center [44, 118] width 45 height 6
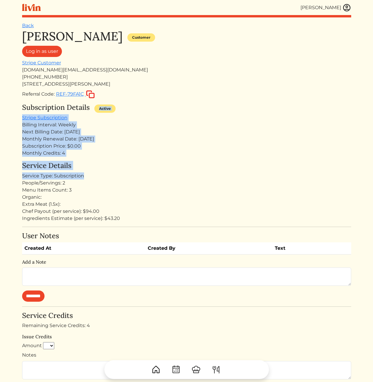
drag, startPoint x: 159, startPoint y: 123, endPoint x: 199, endPoint y: 179, distance: 68.7
click at [195, 175] on div "Audrey Johnson Customer Log in as user Stripe Customer audreyjohnson.ga@gmail.c…" at bounding box center [187, 261] width 330 height 464
drag, startPoint x: 232, startPoint y: 198, endPoint x: 200, endPoint y: 119, distance: 85.4
click at [200, 120] on div "Audrey Johnson Customer Log in as user Stripe Customer audreyjohnson.ga@gmail.c…" at bounding box center [187, 261] width 330 height 464
click at [200, 119] on div "Subscription Details Active Stripe Subscription Billing Interval: Weekly Next B…" at bounding box center [187, 129] width 330 height 53
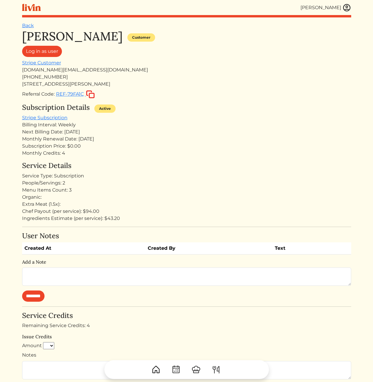
click at [183, 118] on div "Subscription Details Active Stripe Subscription Billing Interval: Weekly Next B…" at bounding box center [187, 129] width 330 height 53
drag, startPoint x: 183, startPoint y: 118, endPoint x: 178, endPoint y: 175, distance: 57.2
click at [177, 167] on div "Audrey Johnson Customer Log in as user Stripe Customer audreyjohnson.ga@gmail.c…" at bounding box center [187, 261] width 330 height 464
click at [179, 174] on div "Service Type: Subscription" at bounding box center [187, 175] width 330 height 7
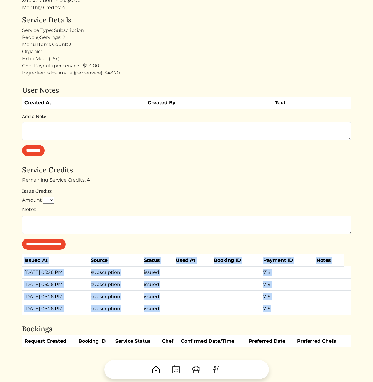
drag, startPoint x: 22, startPoint y: 272, endPoint x: 295, endPoint y: 309, distance: 275.4
click at [295, 309] on div "Calvin Wang Calvin Wang Log out Dashboard Services Upcoming Completed Requested…" at bounding box center [187, 114] width 337 height 521
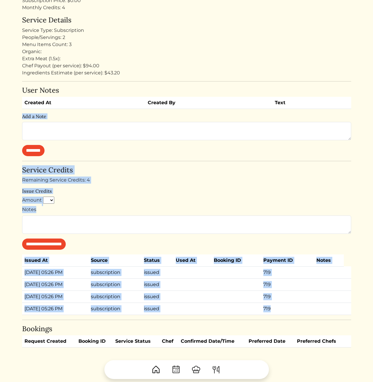
drag, startPoint x: 293, startPoint y: 312, endPoint x: 18, endPoint y: 262, distance: 279.6
click at [19, 263] on div "Calvin Wang Calvin Wang Log out Dashboard Services Upcoming Completed Requested…" at bounding box center [187, 114] width 337 height 521
click at [23, 262] on th "Issued At" at bounding box center [55, 261] width 66 height 12
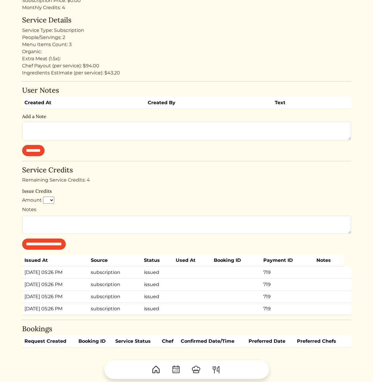
scroll to position [0, 0]
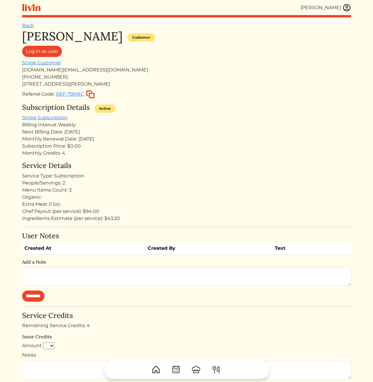
click at [95, 150] on div "Monthly Credits: 4" at bounding box center [187, 153] width 330 height 7
click at [74, 136] on div "Monthly Renewal Date: [DATE]" at bounding box center [187, 139] width 330 height 7
drag, startPoint x: 75, startPoint y: 154, endPoint x: 83, endPoint y: 125, distance: 31.0
click at [83, 125] on div "Subscription Details Active Stripe Subscription Billing Interval: Weekly Next B…" at bounding box center [187, 129] width 330 height 53
click at [83, 125] on div "Billing Interval: Weekly" at bounding box center [187, 124] width 330 height 7
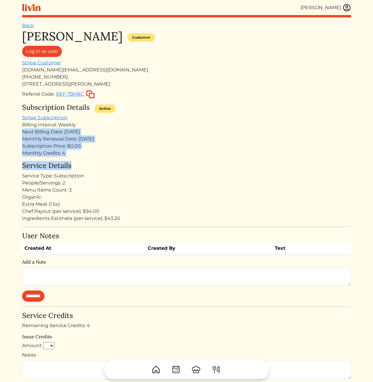
drag, startPoint x: 83, startPoint y: 123, endPoint x: 83, endPoint y: 163, distance: 39.6
click at [83, 163] on div "Audrey Johnson Customer Log in as user Stripe Customer audreyjohnson.ga@gmail.c…" at bounding box center [187, 261] width 330 height 464
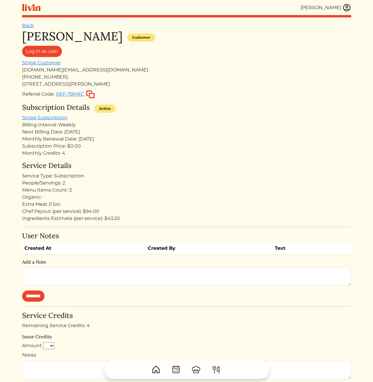
click at [82, 156] on div "Monthly Credits: 4" at bounding box center [187, 153] width 330 height 7
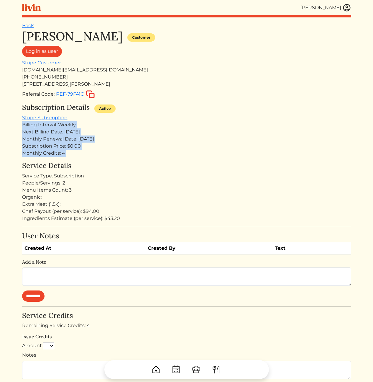
drag, startPoint x: 64, startPoint y: 157, endPoint x: 14, endPoint y: 125, distance: 58.9
click at [14, 125] on html "Calvin Wang Calvin Wang Log out Dashboard Services Upcoming Completed Requested…" at bounding box center [186, 191] width 373 height 382
click at [59, 133] on div "Next Billing Date: [DATE]" at bounding box center [187, 131] width 330 height 7
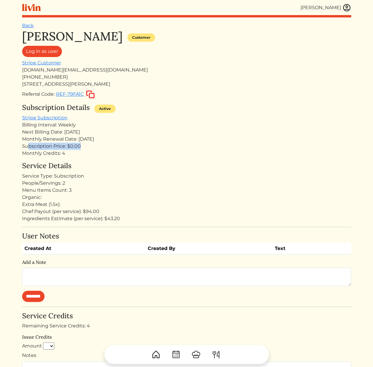
drag, startPoint x: 87, startPoint y: 147, endPoint x: 29, endPoint y: 146, distance: 58.2
click at [29, 146] on div "Subscription Price: $0.00" at bounding box center [187, 146] width 330 height 7
drag, startPoint x: 67, startPoint y: 147, endPoint x: 77, endPoint y: 148, distance: 9.8
click at [67, 148] on div "Subscription Price: $0.00" at bounding box center [187, 146] width 330 height 7
drag, startPoint x: 72, startPoint y: 146, endPoint x: 85, endPoint y: 146, distance: 12.7
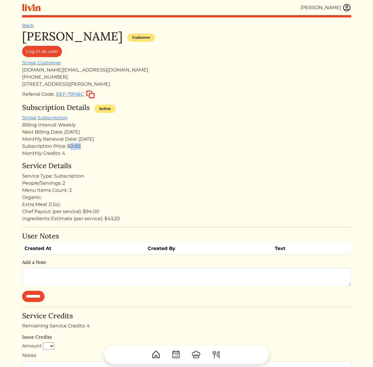
click at [84, 146] on div "Subscription Price: $0.00" at bounding box center [187, 146] width 330 height 7
drag, startPoint x: 69, startPoint y: 153, endPoint x: 32, endPoint y: 153, distance: 37.2
click at [32, 153] on div "Monthly Credits: 4" at bounding box center [187, 153] width 330 height 7
click at [57, 155] on div "Monthly Credits: 4" at bounding box center [187, 153] width 330 height 7
click at [70, 126] on div "Billing Interval: Weekly" at bounding box center [187, 124] width 330 height 7
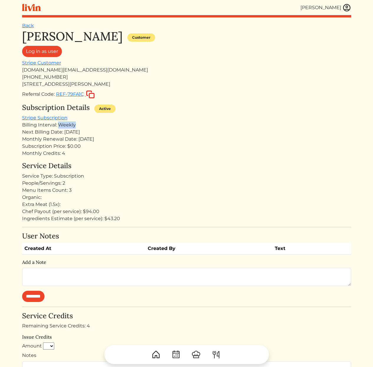
click at [70, 126] on div "Billing Interval: Weekly" at bounding box center [187, 124] width 330 height 7
click at [75, 126] on div "Billing Interval: Weekly" at bounding box center [187, 124] width 330 height 7
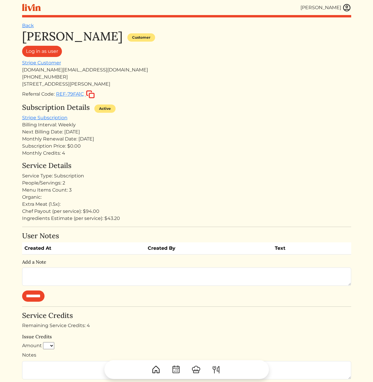
click at [242, 95] on div "Referral Code: REF-79FA1C" at bounding box center [187, 94] width 330 height 9
drag, startPoint x: 265, startPoint y: 112, endPoint x: 255, endPoint y: 70, distance: 43.2
click at [265, 113] on div "Subscription Details Active" at bounding box center [187, 108] width 330 height 11
click at [252, 148] on div "Subscription Price: $0.00" at bounding box center [187, 146] width 330 height 7
click at [318, 96] on div "Referral Code: REF-79FA1C" at bounding box center [187, 94] width 330 height 9
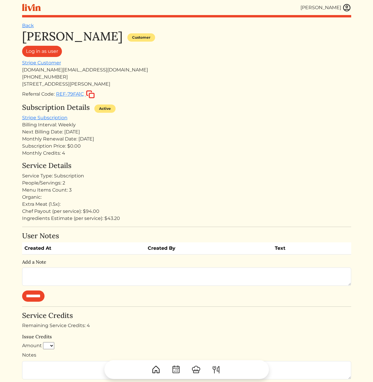
click at [347, 9] on img at bounding box center [347, 7] width 9 height 9
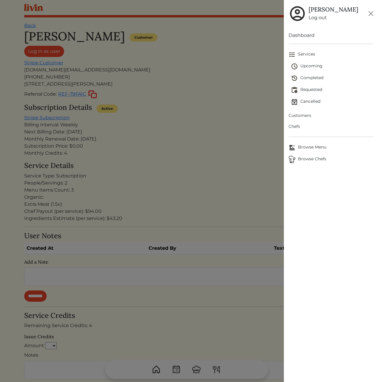
click at [256, 108] on div at bounding box center [189, 191] width 378 height 382
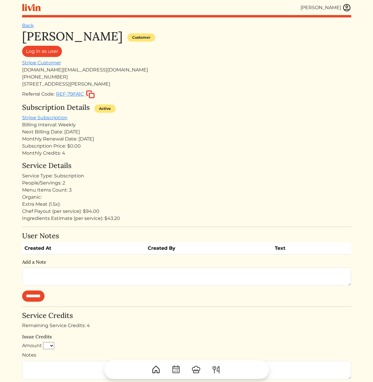
click at [347, 5] on img at bounding box center [347, 7] width 9 height 9
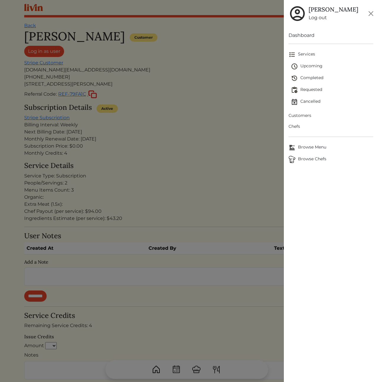
click at [302, 116] on span "Customers" at bounding box center [330, 115] width 85 height 6
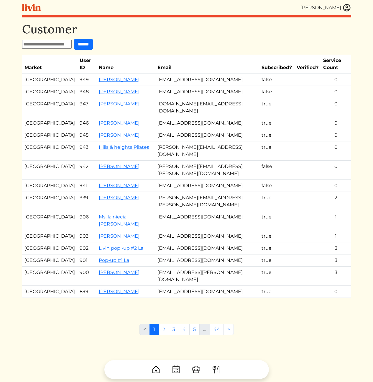
click at [53, 46] on input "text" at bounding box center [47, 44] width 50 height 9
click at [99, 245] on link "Livin pop -up #2 La" at bounding box center [121, 248] width 45 height 6
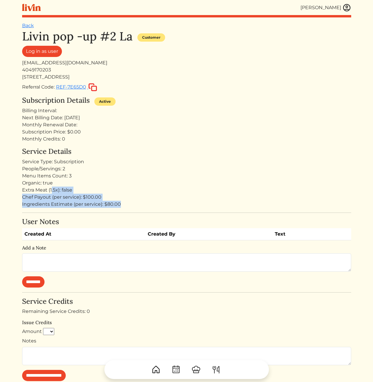
drag, startPoint x: 56, startPoint y: 189, endPoint x: 146, endPoint y: 211, distance: 93.7
click at [145, 211] on div "Livin pop -up #2 La Customer Log in as user [EMAIL_ADDRESS][DOMAIN_NAME] 404917…" at bounding box center [187, 254] width 330 height 450
click at [146, 211] on div "Livin pop -up #2 La Customer Log in as user [EMAIL_ADDRESS][DOMAIN_NAME] 404917…" at bounding box center [187, 254] width 330 height 450
drag, startPoint x: 148, startPoint y: 210, endPoint x: 123, endPoint y: 148, distance: 66.3
click at [123, 149] on div "Livin pop -up #2 La Customer Log in as user [EMAIL_ADDRESS][DOMAIN_NAME] 404917…" at bounding box center [187, 254] width 330 height 450
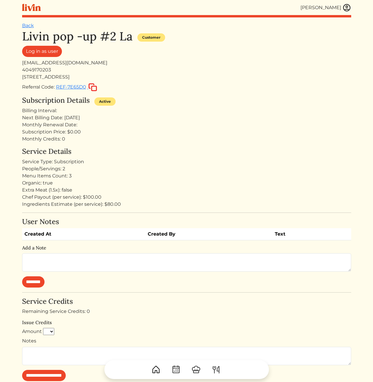
click at [123, 149] on h4 "Service Details" at bounding box center [187, 151] width 330 height 9
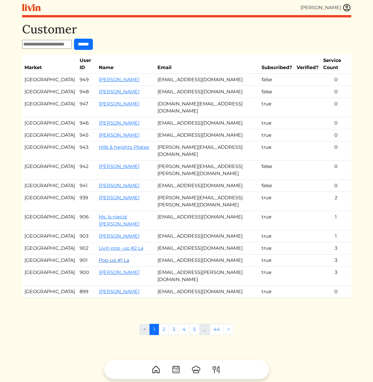
click at [100, 257] on link "Pop-up #1 La" at bounding box center [114, 260] width 30 height 6
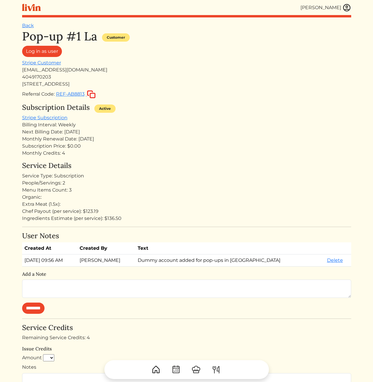
click at [201, 199] on div "Organic:" at bounding box center [187, 197] width 330 height 7
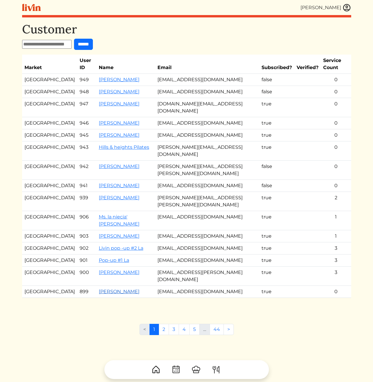
click at [100, 289] on link "[PERSON_NAME]" at bounding box center [119, 292] width 41 height 6
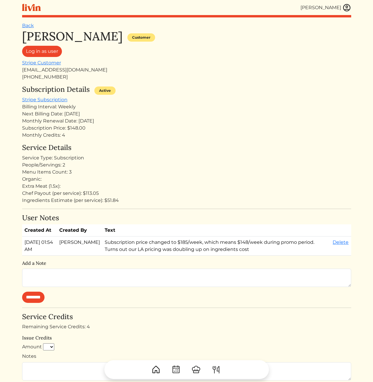
click at [126, 256] on td "Subscription price changed to $185/week, which means $148/week during promo per…" at bounding box center [216, 245] width 228 height 19
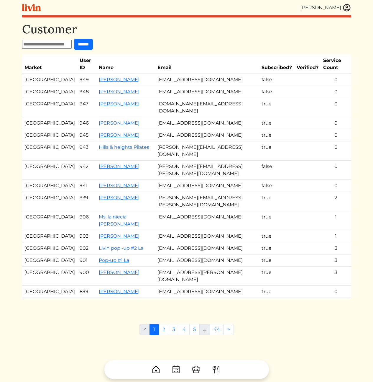
click at [172, 117] on td "[EMAIL_ADDRESS][DOMAIN_NAME]" at bounding box center [207, 123] width 104 height 12
click at [109, 101] on link "[PERSON_NAME]" at bounding box center [119, 104] width 41 height 6
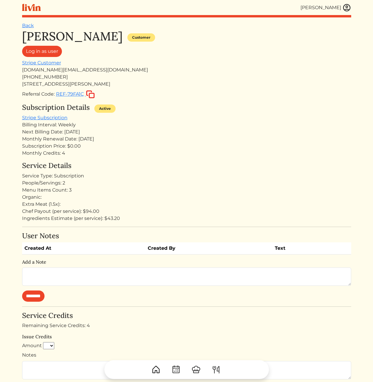
click at [174, 164] on h4 "Service Details" at bounding box center [187, 166] width 330 height 9
click at [32, 117] on link "Stripe Subscription" at bounding box center [44, 118] width 45 height 6
click at [212, 175] on div "Service Type: Subscription" at bounding box center [187, 175] width 330 height 7
click at [347, 8] on img at bounding box center [347, 7] width 9 height 9
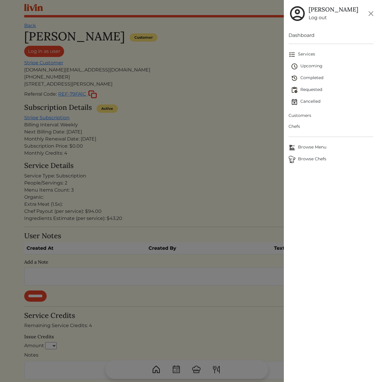
click at [302, 115] on span "Customers" at bounding box center [330, 115] width 85 height 6
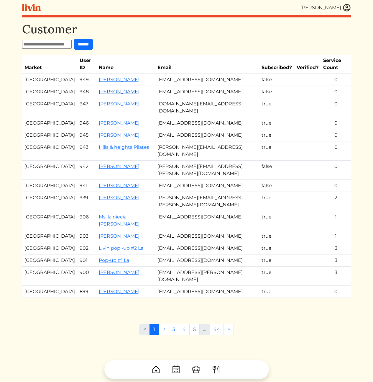
click at [111, 89] on link "[PERSON_NAME]" at bounding box center [119, 92] width 41 height 6
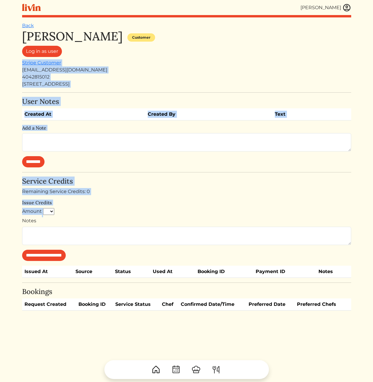
drag, startPoint x: 216, startPoint y: 178, endPoint x: 223, endPoint y: 214, distance: 36.5
click at [222, 211] on div "**********" at bounding box center [187, 169] width 330 height 281
drag, startPoint x: 225, startPoint y: 214, endPoint x: 251, endPoint y: 210, distance: 26.3
click at [225, 214] on div "Amount * * * * * * * * * **" at bounding box center [187, 212] width 330 height 9
drag, startPoint x: 263, startPoint y: 144, endPoint x: 225, endPoint y: 50, distance: 100.8
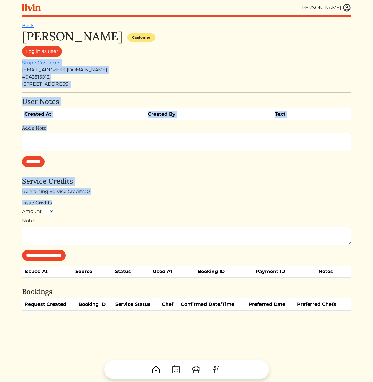
click at [225, 50] on div "**********" at bounding box center [187, 169] width 330 height 281
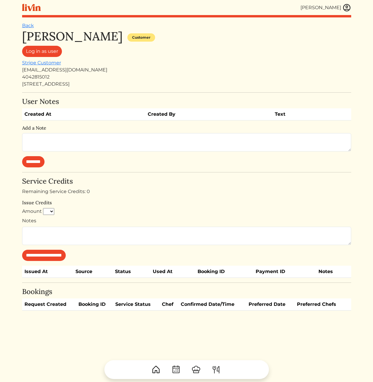
click at [225, 50] on div "Log in as user" at bounding box center [187, 53] width 330 height 14
click at [50, 63] on link "Stripe Customer" at bounding box center [41, 63] width 39 height 6
drag, startPoint x: 229, startPoint y: 54, endPoint x: 201, endPoint y: 57, distance: 28.5
click at [221, 53] on div "Log in as user" at bounding box center [187, 53] width 330 height 14
click at [42, 85] on div "[STREET_ADDRESS]" at bounding box center [187, 84] width 330 height 7
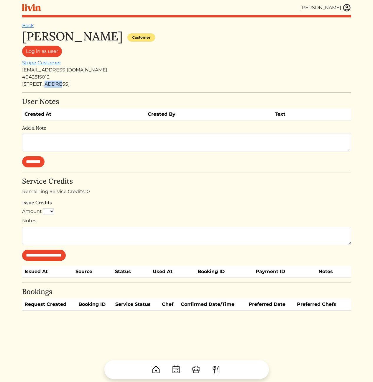
click at [42, 85] on div "[STREET_ADDRESS]" at bounding box center [187, 84] width 330 height 7
copy div "[STREET_ADDRESS]"
click at [245, 55] on div "Log in as user" at bounding box center [187, 53] width 330 height 14
drag, startPoint x: 220, startPoint y: 83, endPoint x: 216, endPoint y: 79, distance: 5.4
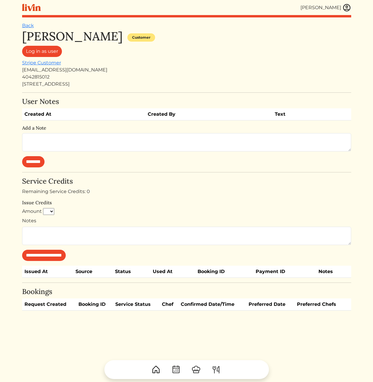
click at [220, 82] on div "[STREET_ADDRESS]" at bounding box center [187, 84] width 330 height 7
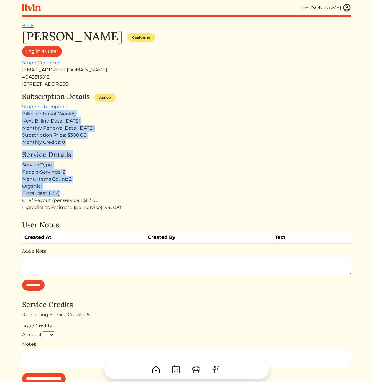
drag, startPoint x: 163, startPoint y: 190, endPoint x: 162, endPoint y: 107, distance: 83.0
click at [162, 107] on div "Lynne p Halpern Customer Log in as user Stripe Customer lynne4452@gmail.com 404…" at bounding box center [187, 279] width 330 height 501
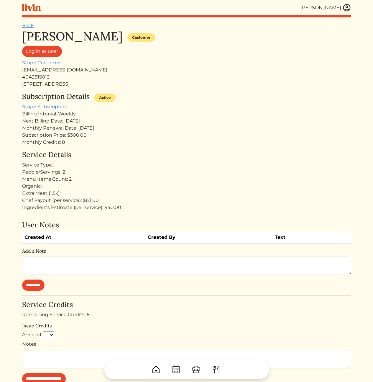
drag, startPoint x: 162, startPoint y: 107, endPoint x: 161, endPoint y: 101, distance: 6.0
click at [162, 106] on div "Subscription Details Active Stripe Subscription Billing Interval: Weekly Next B…" at bounding box center [187, 118] width 330 height 53
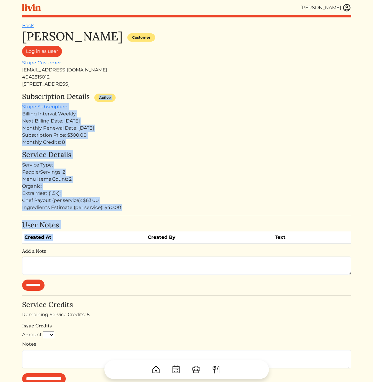
drag, startPoint x: 146, startPoint y: 169, endPoint x: 154, endPoint y: 233, distance: 64.8
click at [154, 233] on div "Lynne p Halpern Customer Log in as user Stripe Customer lynne4452@gmail.com 404…" at bounding box center [187, 279] width 330 height 501
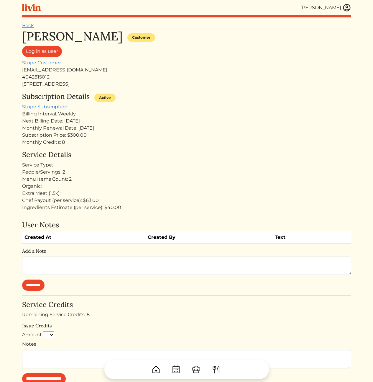
click at [200, 200] on div "Chef Payout (per service): $63.00" at bounding box center [187, 200] width 330 height 7
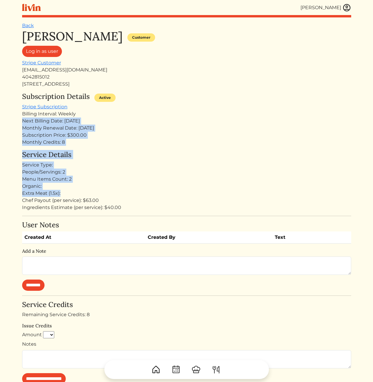
drag, startPoint x: 159, startPoint y: 114, endPoint x: 172, endPoint y: 198, distance: 84.9
click at [169, 193] on div "[PERSON_NAME] Customer Log in as user Stripe Customer [EMAIL_ADDRESS][DOMAIN_NA…" at bounding box center [187, 279] width 330 height 501
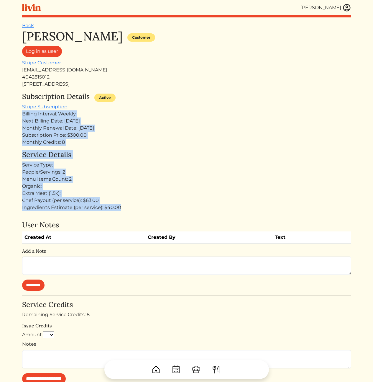
drag, startPoint x: 171, startPoint y: 191, endPoint x: 119, endPoint y: 110, distance: 96.6
click at [117, 107] on div "[PERSON_NAME] Customer Log in as user Stripe Customer [EMAIL_ADDRESS][DOMAIN_NA…" at bounding box center [187, 279] width 330 height 501
click at [119, 110] on div "Subscription Details Active Stripe Subscription Billing Interval: Weekly Next B…" at bounding box center [187, 118] width 330 height 53
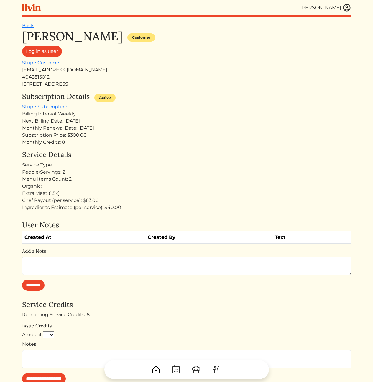
drag, startPoint x: 176, startPoint y: 160, endPoint x: 121, endPoint y: 159, distance: 54.9
click at [120, 163] on div "Service Details Service Type: People/Servings: 2 Menu Items Count: 2 Organic: E…" at bounding box center [187, 181] width 330 height 61
drag, startPoint x: 127, startPoint y: 119, endPoint x: 152, endPoint y: 191, distance: 75.9
click at [148, 187] on div "Lynne p Halpern Customer Log in as user Stripe Customer lynne4452@gmail.com 404…" at bounding box center [187, 279] width 330 height 501
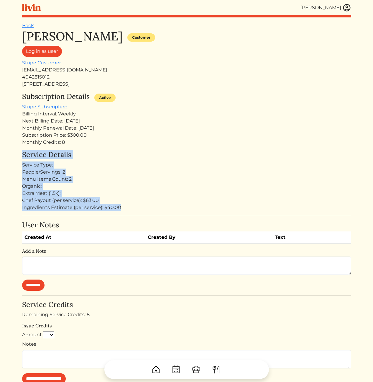
drag, startPoint x: 174, startPoint y: 211, endPoint x: 146, endPoint y: 144, distance: 73.1
click at [146, 144] on div "Lynne p Halpern Customer Log in as user Stripe Customer lynne4452@gmail.com 404…" at bounding box center [187, 279] width 330 height 501
click at [146, 144] on div "Monthly Credits: 8" at bounding box center [187, 142] width 330 height 7
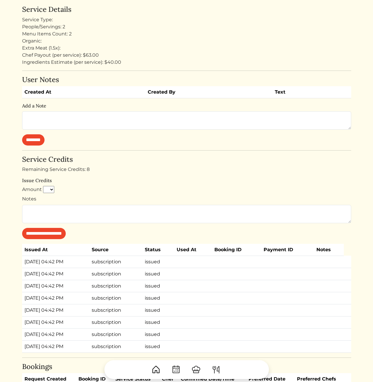
scroll to position [219, 0]
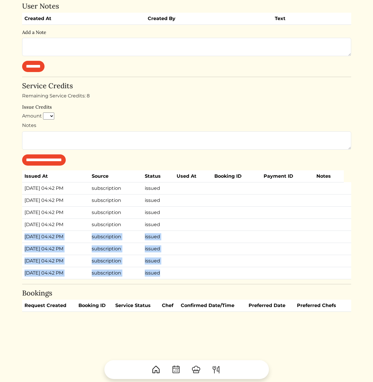
drag, startPoint x: 168, startPoint y: 266, endPoint x: 25, endPoint y: 234, distance: 146.5
click at [25, 234] on tbody "Aug 19, 2025, 04:42 PM subscription issued Aug 19, 2025, 04:42 PM subscription …" at bounding box center [187, 230] width 330 height 97
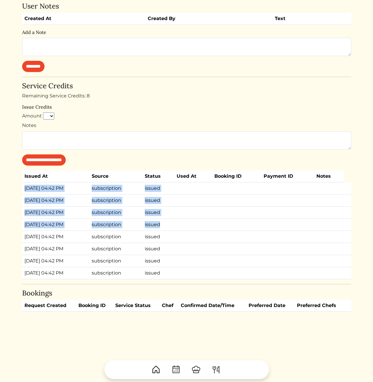
drag, startPoint x: 26, startPoint y: 187, endPoint x: 187, endPoint y: 224, distance: 166.1
click at [187, 224] on tbody "Aug 19, 2025, 04:42 PM subscription issued Aug 19, 2025, 04:42 PM subscription …" at bounding box center [187, 230] width 330 height 97
click at [187, 224] on td at bounding box center [193, 224] width 38 height 12
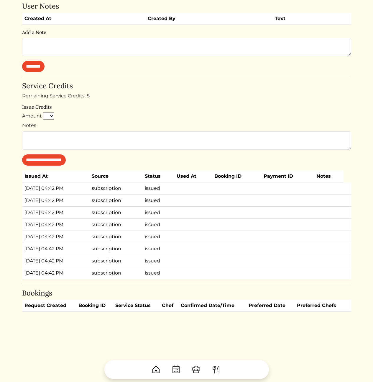
scroll to position [0, 0]
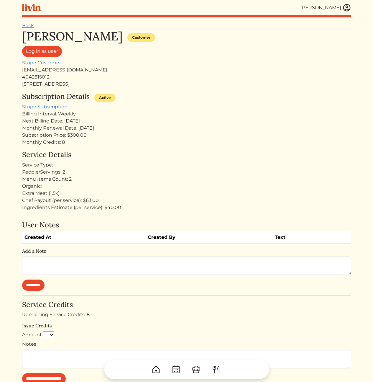
click at [196, 146] on div "Monthly Credits: 8" at bounding box center [187, 142] width 330 height 7
click at [115, 200] on div "Chef Payout (per service): $63.00" at bounding box center [187, 200] width 330 height 7
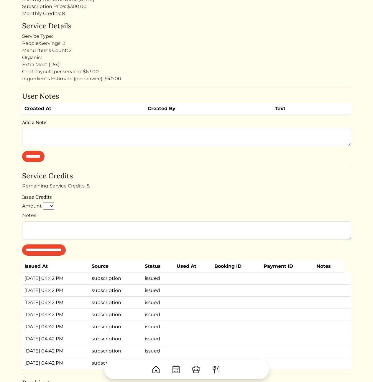
scroll to position [227, 0]
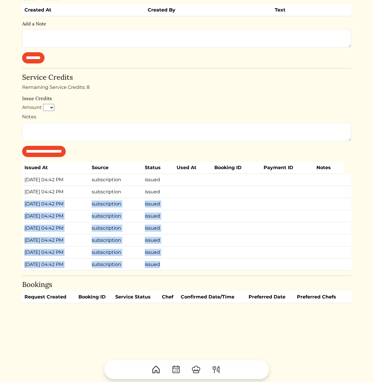
drag, startPoint x: 211, startPoint y: 267, endPoint x: 181, endPoint y: 188, distance: 84.8
click at [181, 188] on tbody "Aug 19, 2025, 04:42 PM subscription issued Aug 19, 2025, 04:42 PM subscription …" at bounding box center [187, 222] width 330 height 97
click at [174, 188] on td "issued" at bounding box center [159, 192] width 32 height 12
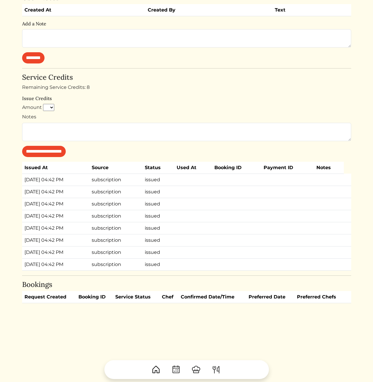
click at [174, 191] on td "issued" at bounding box center [159, 192] width 32 height 12
click at [175, 92] on div "**********" at bounding box center [187, 115] width 330 height 84
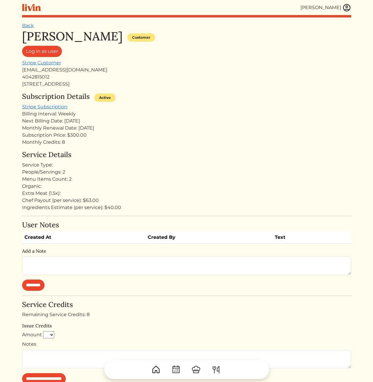
click at [161, 122] on div "Next Billing Date: Aug 25, 2025" at bounding box center [187, 121] width 330 height 7
drag, startPoint x: 109, startPoint y: 208, endPoint x: 119, endPoint y: 208, distance: 10.7
click at [119, 208] on div "Ingredients Estimate (per service): $40.00" at bounding box center [187, 207] width 330 height 7
click at [121, 208] on div "Ingredients Estimate (per service): $40.00" at bounding box center [187, 207] width 330 height 7
drag, startPoint x: 115, startPoint y: 209, endPoint x: 107, endPoint y: 209, distance: 8.0
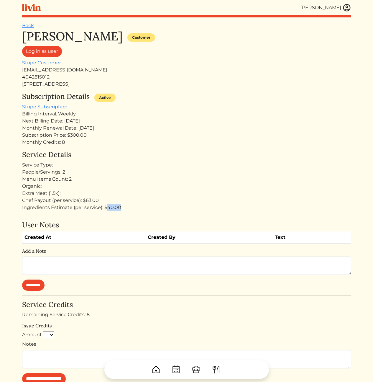
click at [107, 209] on div "Ingredients Estimate (per service): $40.00" at bounding box center [187, 207] width 330 height 7
drag, startPoint x: 104, startPoint y: 208, endPoint x: 121, endPoint y: 207, distance: 17.1
click at [121, 207] on div "Ingredients Estimate (per service): $40.00" at bounding box center [187, 207] width 330 height 7
click at [123, 207] on div "Ingredients Estimate (per service): $40.00" at bounding box center [187, 207] width 330 height 7
drag, startPoint x: 23, startPoint y: 200, endPoint x: 123, endPoint y: 206, distance: 100.9
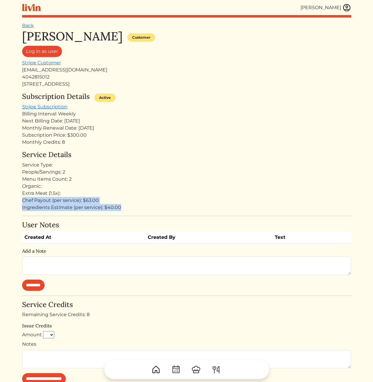
click at [123, 206] on div "Service Details Service Type: People/Servings: 2 Menu Items Count: 2 Organic: E…" at bounding box center [187, 181] width 330 height 61
click at [128, 207] on div "Ingredients Estimate (per service): $40.00" at bounding box center [187, 207] width 330 height 7
click at [173, 185] on div "Organic:" at bounding box center [187, 186] width 330 height 7
click at [238, 96] on div "Subscription Details Active" at bounding box center [187, 97] width 330 height 11
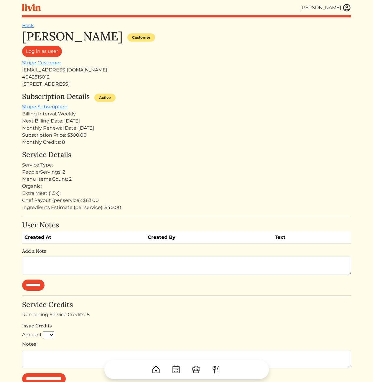
scroll to position [30, 0]
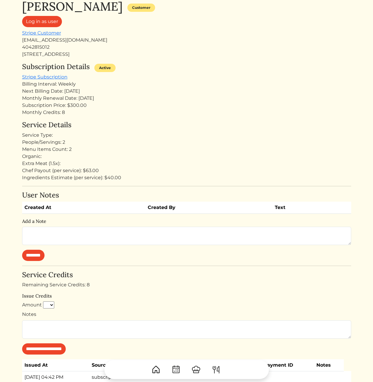
click at [199, 76] on div "Subscription Details Active Stripe Subscription Billing Interval: Weekly Next B…" at bounding box center [187, 89] width 330 height 53
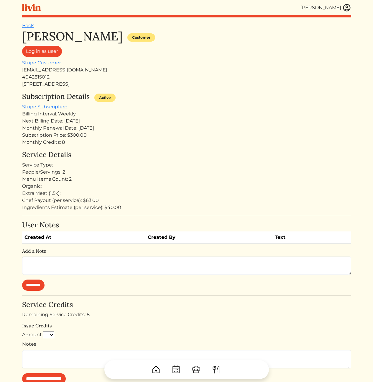
scroll to position [30, 0]
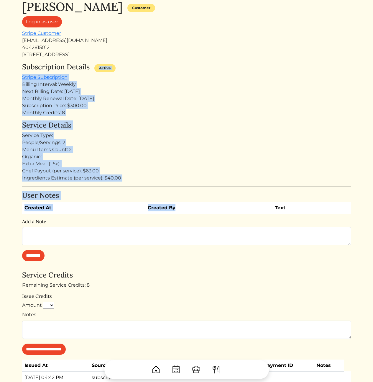
drag, startPoint x: 205, startPoint y: 66, endPoint x: 218, endPoint y: 210, distance: 144.0
click at [218, 210] on div "[PERSON_NAME] Customer Log in as user Stripe Customer [EMAIL_ADDRESS][DOMAIN_NA…" at bounding box center [187, 250] width 330 height 501
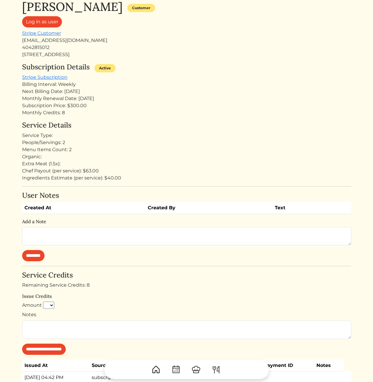
click at [215, 177] on div "Ingredients Estimate (per service): $40.00" at bounding box center [187, 177] width 330 height 7
click at [218, 174] on div "Ingredients Estimate (per service): $40.00" at bounding box center [187, 177] width 330 height 7
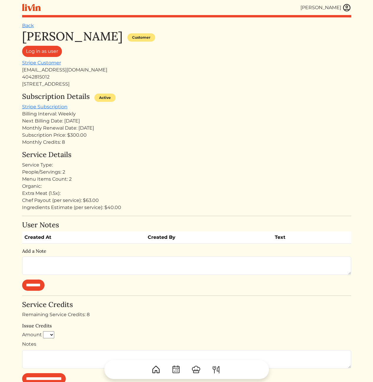
click at [346, 7] on img at bounding box center [347, 7] width 9 height 9
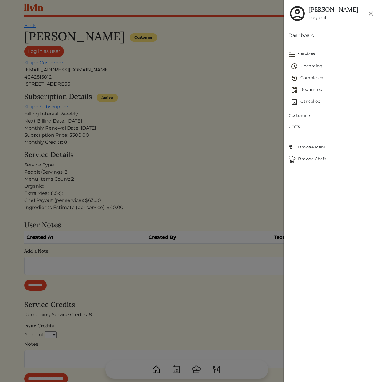
click at [307, 115] on span "Customers" at bounding box center [330, 115] width 85 height 6
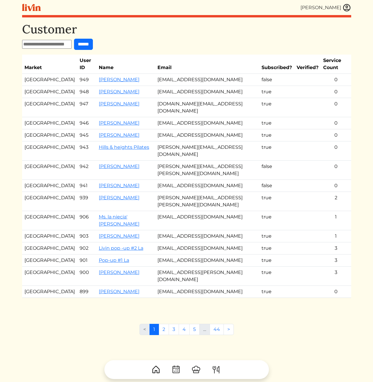
click at [55, 41] on input "text" at bounding box center [47, 44] width 50 height 9
paste input "**********"
type input "**********"
click at [94, 43] on input "******" at bounding box center [88, 44] width 19 height 11
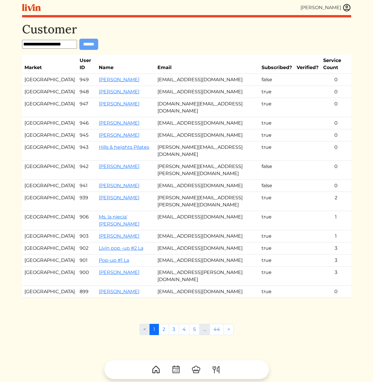
scroll to position [0, 0]
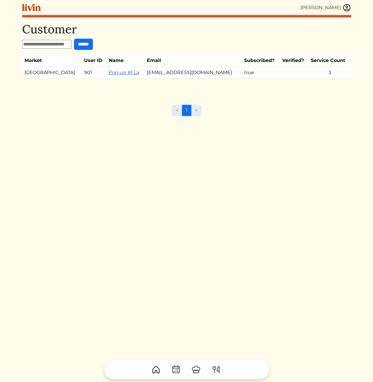
click at [119, 73] on link "Pop-up #1 La" at bounding box center [124, 73] width 30 height 6
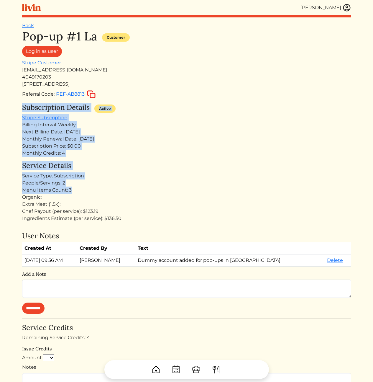
drag, startPoint x: 196, startPoint y: 186, endPoint x: 194, endPoint y: 193, distance: 7.1
click at [195, 190] on div "Pop-up #1 La Customer Log in as user Stripe Customer [EMAIL_ADDRESS][DOMAIN_NAM…" at bounding box center [187, 303] width 330 height 549
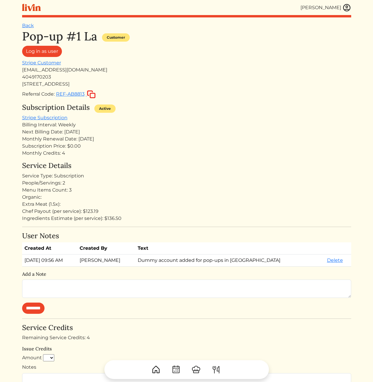
click at [193, 195] on div "Organic:" at bounding box center [187, 197] width 330 height 7
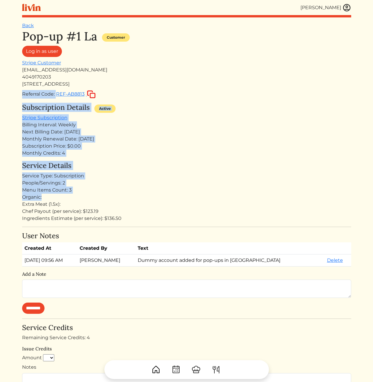
drag, startPoint x: 197, startPoint y: 196, endPoint x: 211, endPoint y: 87, distance: 109.8
click at [211, 87] on div "Pop-up #1 La Customer Log in as user Stripe Customer [EMAIL_ADDRESS][DOMAIN_NAM…" at bounding box center [187, 303] width 330 height 549
click at [211, 87] on div "[STREET_ADDRESS]" at bounding box center [187, 84] width 330 height 7
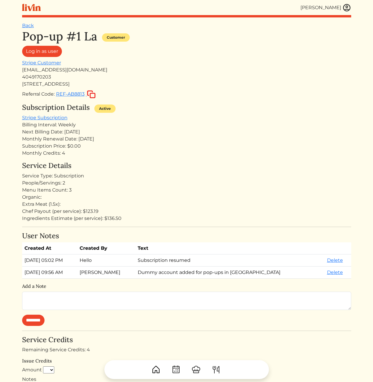
click at [249, 156] on div "Pop-up #1 La Customer Log in as user Stripe Customer [EMAIL_ADDRESS][DOMAIN_NAM…" at bounding box center [187, 309] width 330 height 561
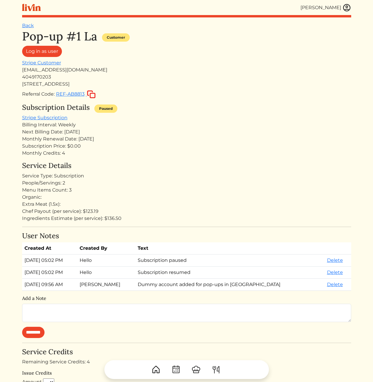
click at [241, 186] on div "People/Servings: 2" at bounding box center [187, 183] width 330 height 7
click at [268, 154] on div "Monthly Credits: 4" at bounding box center [187, 153] width 330 height 7
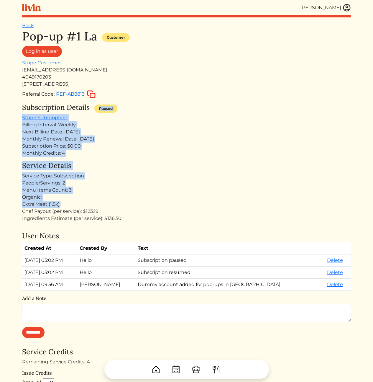
drag, startPoint x: 242, startPoint y: 137, endPoint x: 249, endPoint y: 220, distance: 83.3
click at [248, 209] on div "Pop-up #1 La Customer Log in as user Stripe Customer [EMAIL_ADDRESS][DOMAIN_NAM…" at bounding box center [187, 315] width 330 height 573
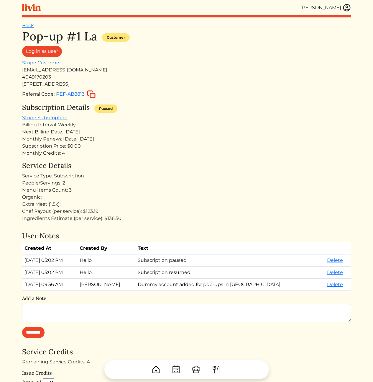
click at [251, 224] on div "Pop-up #1 La Customer Log in as user Stripe Customer [EMAIL_ADDRESS][DOMAIN_NAM…" at bounding box center [187, 315] width 330 height 573
drag, startPoint x: 254, startPoint y: 142, endPoint x: 223, endPoint y: 138, distance: 30.7
click at [223, 138] on div "Monthly Renewal Date: [DATE]" at bounding box center [187, 139] width 330 height 7
click at [260, 118] on div "Subscription Details Paused Stripe Subscription Billing Interval: Weekly Next B…" at bounding box center [187, 129] width 330 height 53
click at [245, 105] on div "Subscription Details Paused" at bounding box center [187, 108] width 330 height 11
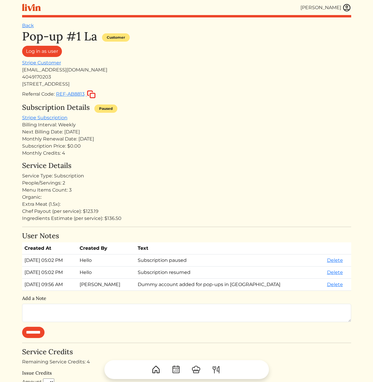
click at [243, 76] on div "4049170203" at bounding box center [187, 77] width 330 height 7
click at [214, 112] on div "Subscription Details Paused" at bounding box center [187, 108] width 330 height 11
click at [207, 167] on h4 "Service Details" at bounding box center [187, 166] width 330 height 9
click at [227, 194] on div "Organic:" at bounding box center [187, 197] width 330 height 7
click at [198, 182] on div "People/Servings: 2" at bounding box center [187, 183] width 330 height 7
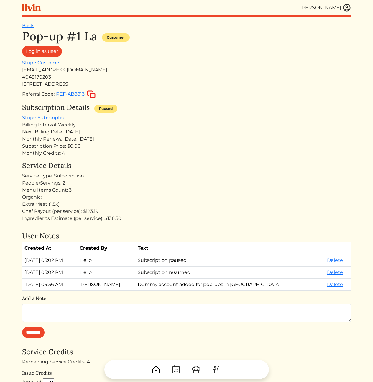
click at [226, 119] on div "Subscription Details Paused Stripe Subscription Billing Interval: Weekly Next B…" at bounding box center [187, 129] width 330 height 53
click at [177, 177] on div "Service Type: Subscription" at bounding box center [187, 175] width 330 height 7
click at [240, 129] on div "Next Billing Date: [DATE]" at bounding box center [187, 131] width 330 height 7
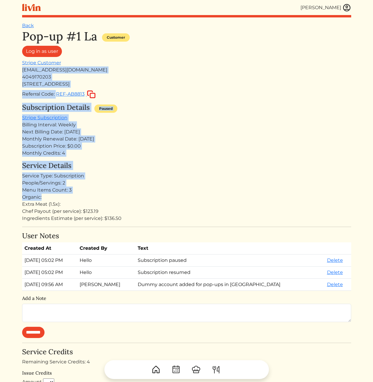
drag, startPoint x: 239, startPoint y: 195, endPoint x: 210, endPoint y: 76, distance: 122.4
click at [174, 59] on div "Pop-up #1 La Customer Log in as user Stripe Customer [EMAIL_ADDRESS][DOMAIN_NAM…" at bounding box center [187, 315] width 330 height 573
click at [244, 92] on div "Referral Code: REF-AB8813" at bounding box center [187, 94] width 330 height 9
drag, startPoint x: 213, startPoint y: 49, endPoint x: 221, endPoint y: 203, distance: 154.3
click at [221, 203] on div "Pop-up #1 La Customer Log in as user Stripe Customer [EMAIL_ADDRESS][DOMAIN_NAM…" at bounding box center [187, 315] width 330 height 573
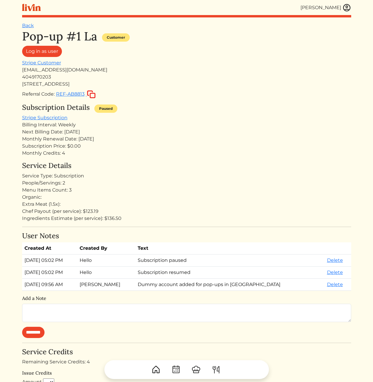
click at [253, 196] on div "Organic:" at bounding box center [187, 197] width 330 height 7
